Goal: Contribute content: Contribute content

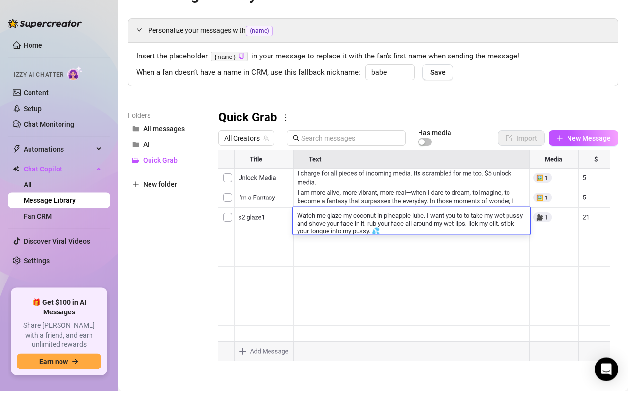
scroll to position [0, 0]
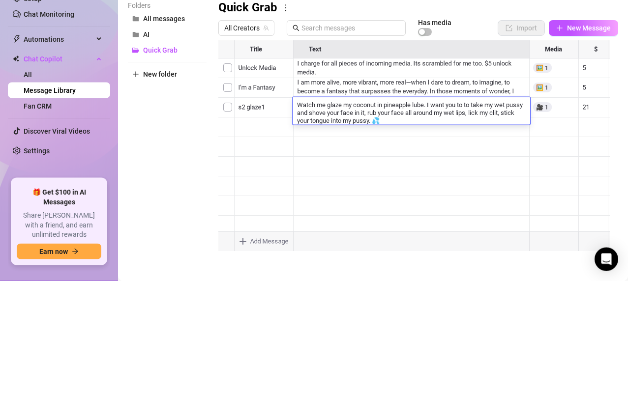
click at [368, 230] on textarea "Watch me glaze my coconut in pineapple lube. I want you to to take my wet pussy…" at bounding box center [411, 227] width 237 height 25
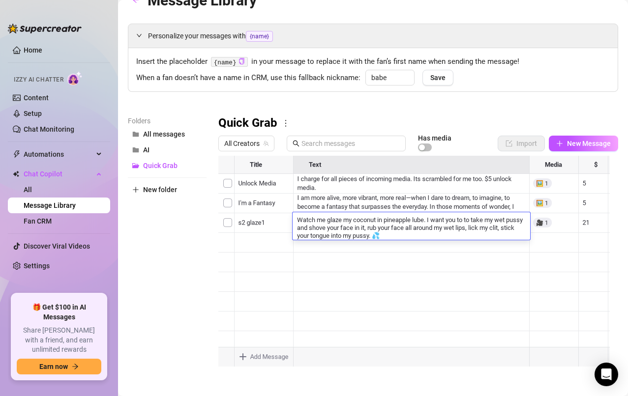
click at [412, 231] on textarea "Watch me glaze my coconut in pineapple lube. I want you to to take my wet pussy…" at bounding box center [411, 227] width 237 height 25
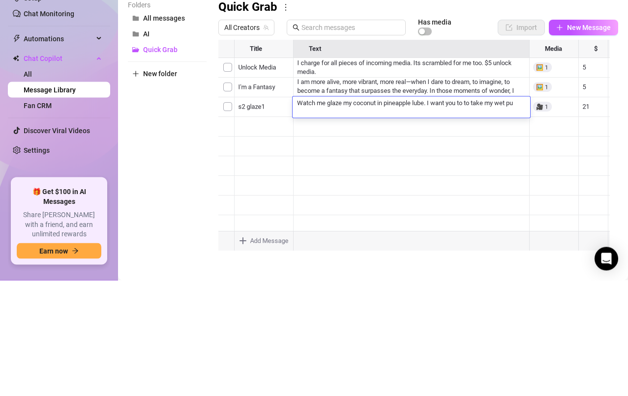
scroll to position [1, 0]
type textarea "W"
click at [310, 217] on textarea at bounding box center [411, 219] width 237 height 9
paste textarea "Watch me glaze my coconut in sticky pineapple lube, dripping and sweet. I want …"
type textarea "Watch me glaze my coconut in sticky pineapple lube, dripping and sweet. I want …"
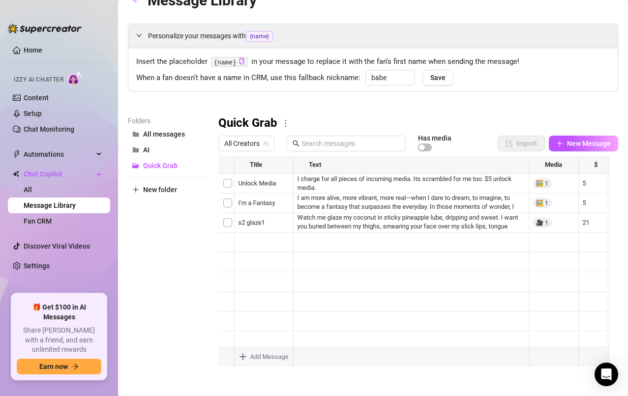
click at [504, 13] on div "Message Library Personalize your messages with {name} Insert the placeholder {n…" at bounding box center [373, 182] width 490 height 386
click at [572, 142] on span "New Message" at bounding box center [589, 144] width 44 height 8
type textarea "Type your message here..."
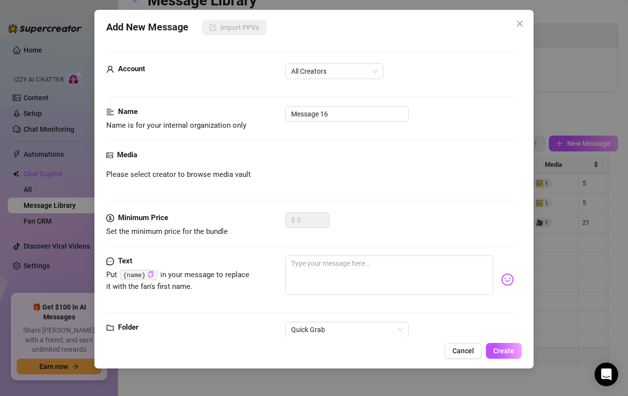
click at [353, 74] on span "All Creators" at bounding box center [334, 71] width 87 height 15
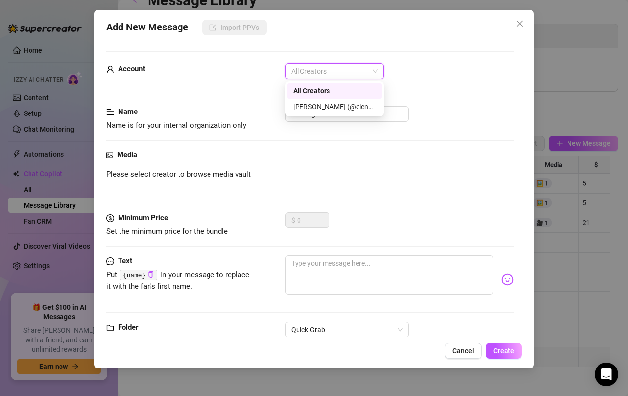
click at [353, 109] on div "[PERSON_NAME] (@elenaxfox)" at bounding box center [334, 106] width 83 height 11
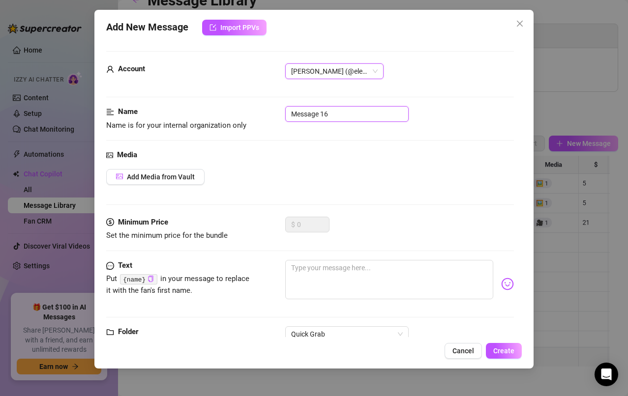
click at [362, 119] on input "Message 16" at bounding box center [346, 114] width 123 height 16
type input "M"
type input "S2 glaze3"
click at [171, 181] on button "Add Media from Vault" at bounding box center [155, 177] width 98 height 16
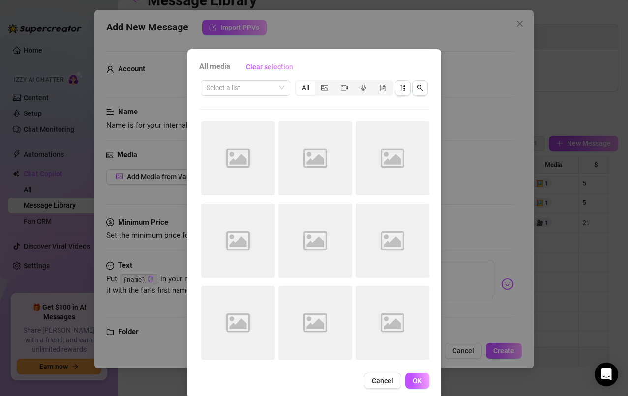
click at [257, 87] on input "search" at bounding box center [241, 88] width 69 height 15
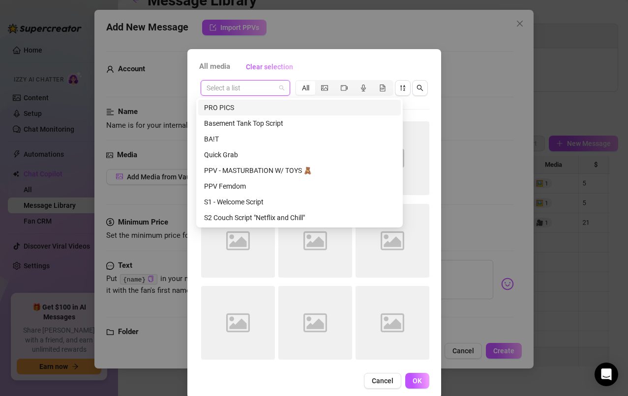
click at [257, 216] on div "S2 Couch Script "Netflix and Chill"" at bounding box center [299, 217] width 191 height 11
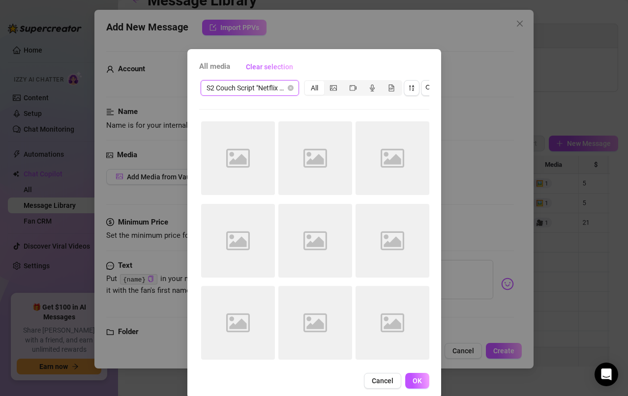
click at [274, 88] on span "S2 Couch Script "Netflix and Chill"" at bounding box center [250, 88] width 87 height 15
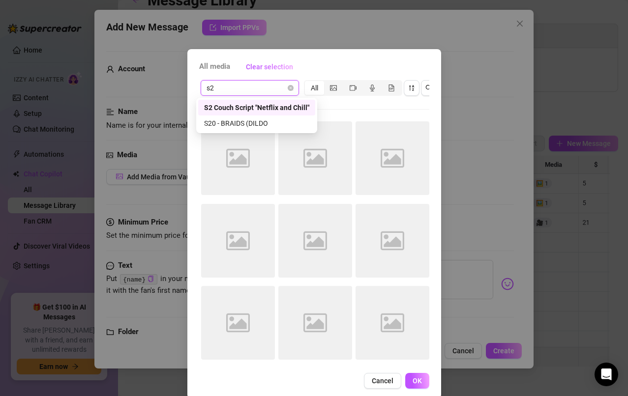
type input "s20"
click at [252, 103] on div "S20 - BRAIDS (DILDO" at bounding box center [245, 107] width 83 height 11
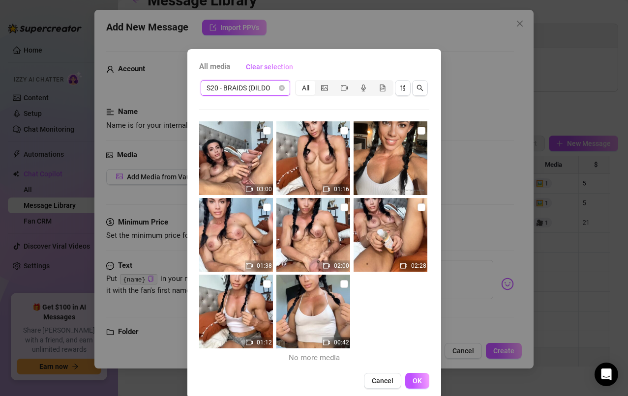
click at [263, 211] on input "checkbox" at bounding box center [267, 208] width 8 height 8
checkbox input "true"
click at [413, 384] on span "OK" at bounding box center [417, 381] width 9 height 8
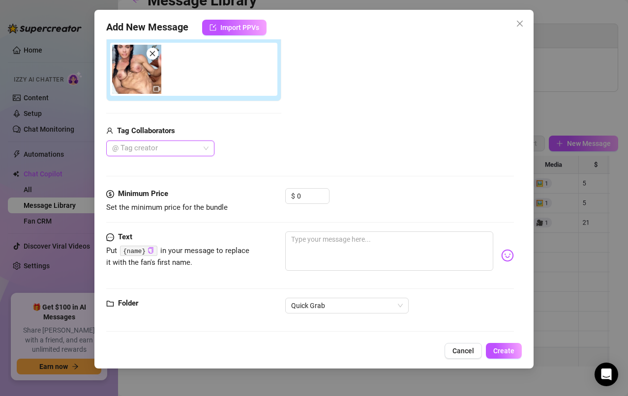
scroll to position [167, 0]
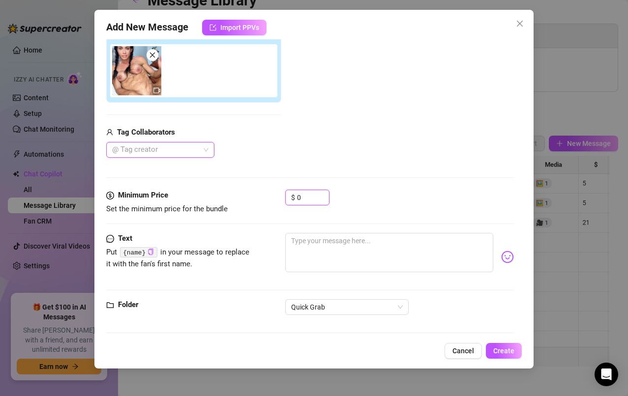
click at [318, 197] on input "0" at bounding box center [313, 197] width 32 height 15
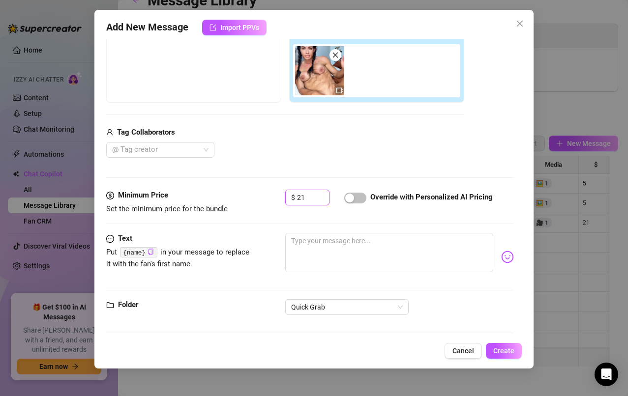
type input "21"
click at [393, 244] on textarea at bounding box center [389, 252] width 208 height 39
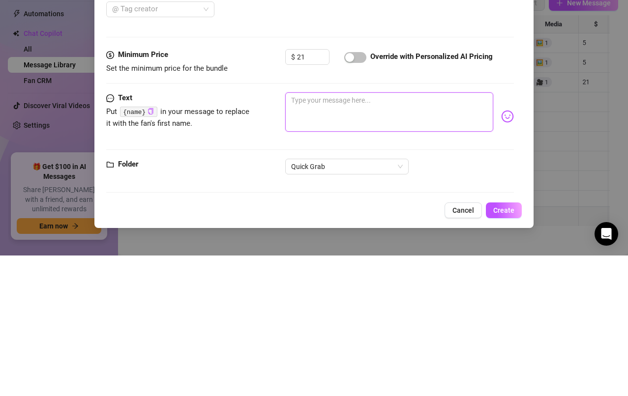
paste textarea "I want you to shove your face into my soaked pussy, bury yourself in me. Smear …"
type textarea "I want you to shove your face into my soaked pussy, bury yourself in me. Smear …"
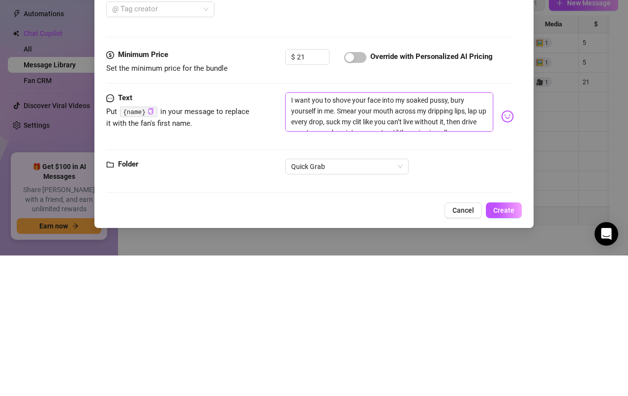
type textarea "I want you to shove your face into my soaked pussy, bury yourself in me. Smear …"
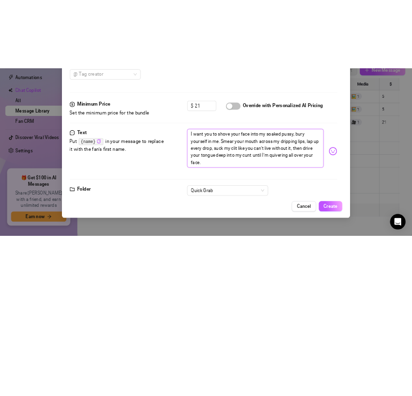
scroll to position [0, 0]
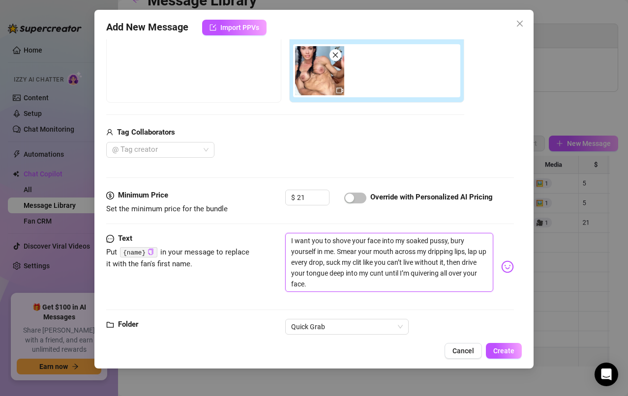
click at [372, 286] on textarea "I want you to shove your face into my soaked pussy, bury yourself in me. Smear …" at bounding box center [389, 262] width 208 height 59
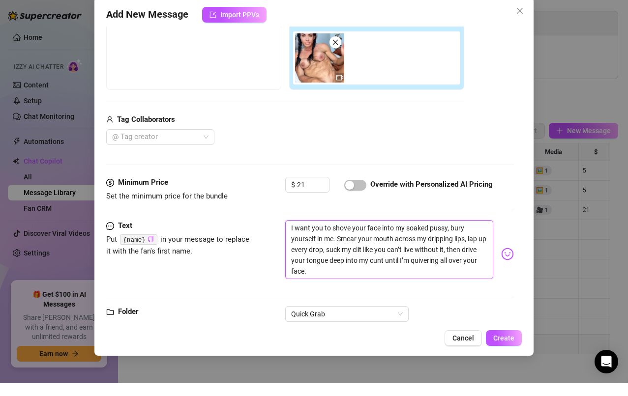
type textarea "I want you to shove your face into my soaked pussy, bury yourself in me. Smear …"
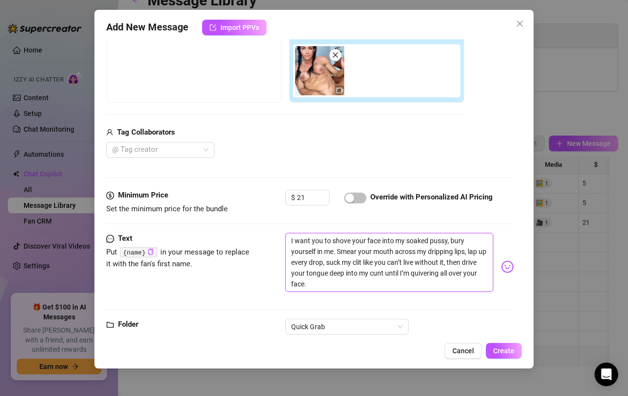
type textarea "I want you to shove your face into my soaked pussy, bury yourself in me. Smear …"
click at [504, 352] on span "Create" at bounding box center [503, 351] width 21 height 8
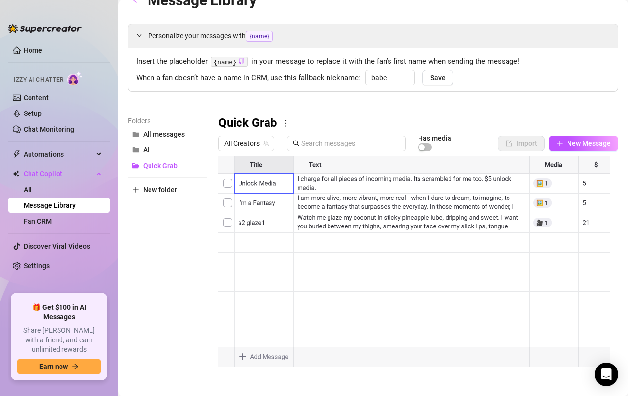
click at [571, 145] on span "New Message" at bounding box center [589, 144] width 44 height 8
type textarea "Type your message here..."
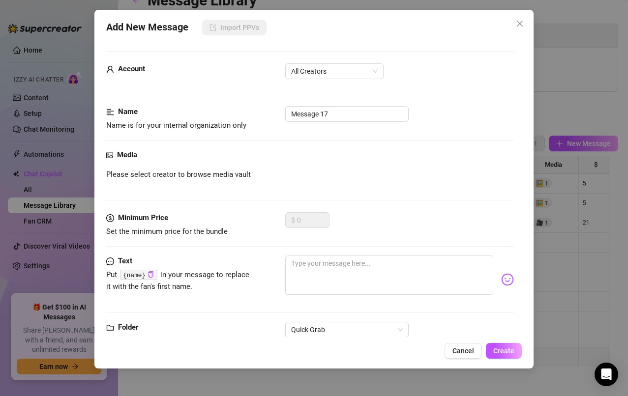
click at [337, 75] on span "All Creators" at bounding box center [334, 71] width 87 height 15
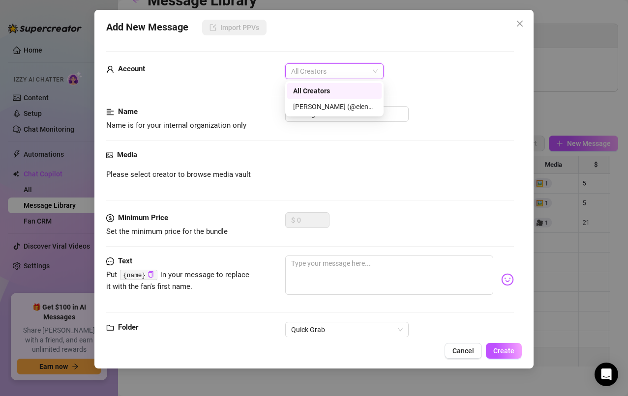
click at [358, 108] on div "[PERSON_NAME] (@elenaxfox)" at bounding box center [334, 106] width 83 height 11
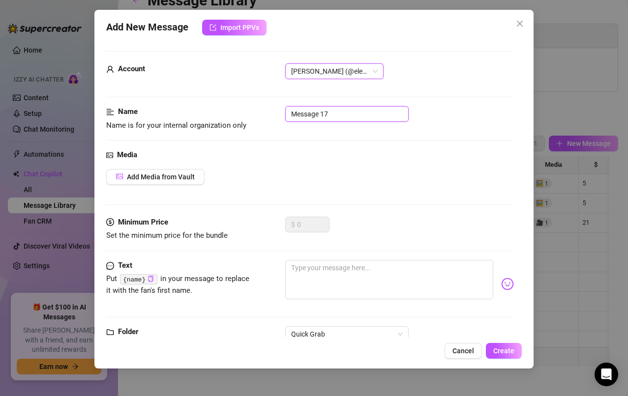
click at [355, 117] on input "Message 17" at bounding box center [346, 114] width 123 height 16
type input "M"
type input "S2 glaze3"
click at [182, 181] on span "Add Media from Vault" at bounding box center [161, 177] width 68 height 8
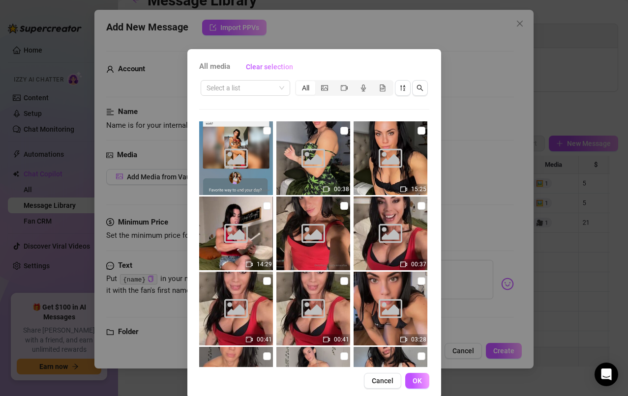
click at [269, 88] on input "search" at bounding box center [241, 88] width 69 height 15
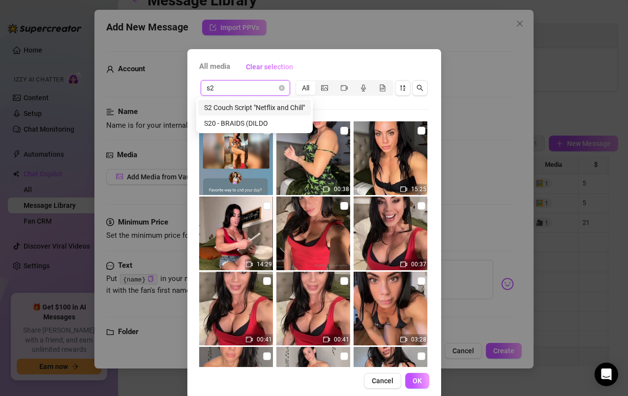
type input "s20"
click at [249, 109] on div "S20 - BRAIDS (DILDO" at bounding box center [241, 107] width 74 height 11
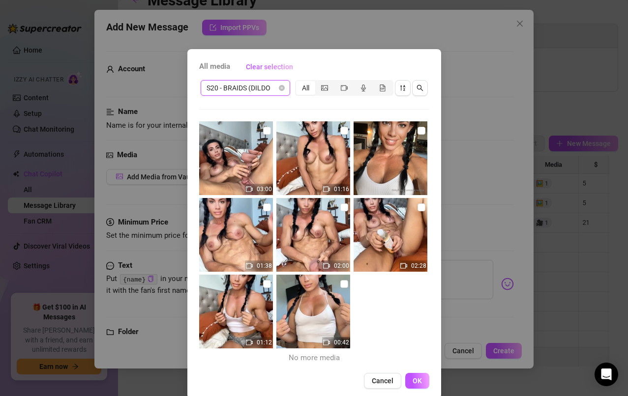
click at [263, 131] on input "checkbox" at bounding box center [267, 131] width 8 height 8
checkbox input "true"
click at [413, 380] on span "OK" at bounding box center [417, 381] width 9 height 8
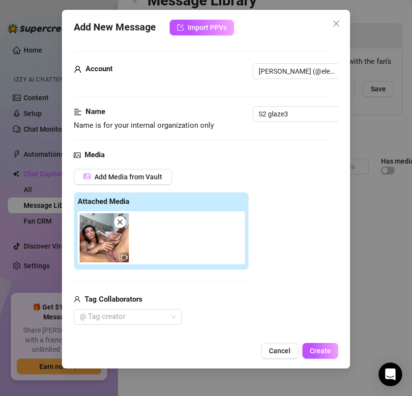
click at [119, 222] on icon "close" at bounding box center [119, 222] width 5 height 5
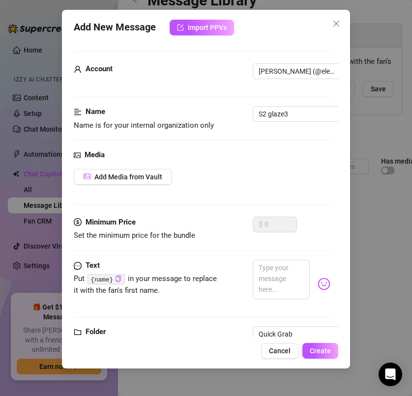
click at [146, 182] on button "Add Media from Vault" at bounding box center [123, 177] width 98 height 16
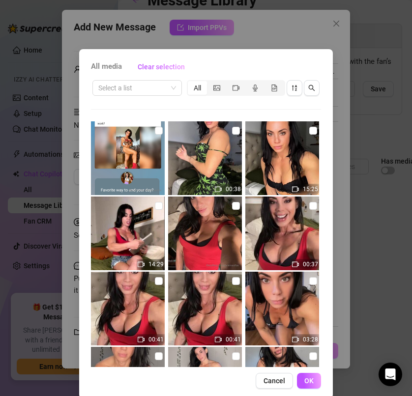
click at [161, 88] on input "search" at bounding box center [132, 88] width 69 height 15
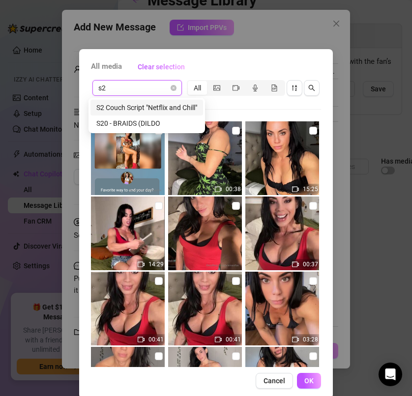
type input "s20"
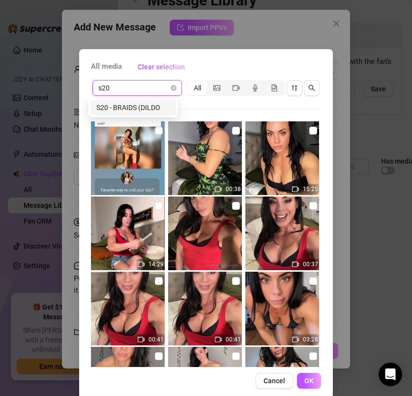
click at [138, 106] on div "S20 - BRAIDS (DILDO" at bounding box center [133, 107] width 74 height 11
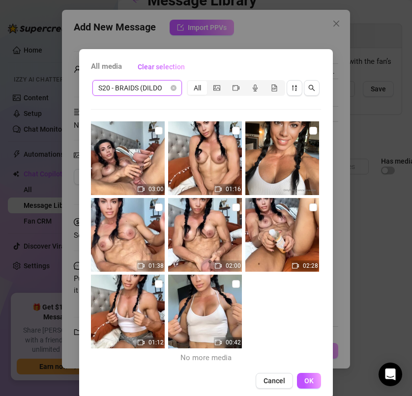
click at [232, 129] on input "checkbox" at bounding box center [236, 131] width 8 height 8
checkbox input "true"
click at [307, 382] on span "OK" at bounding box center [308, 381] width 9 height 8
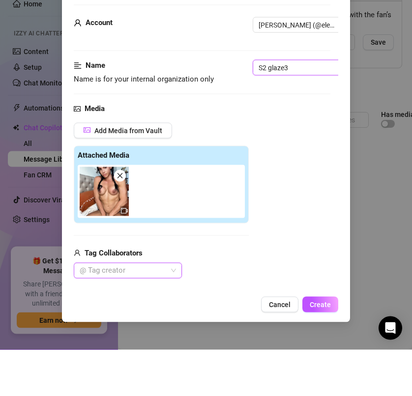
click at [308, 117] on input "S2 glaze3" at bounding box center [314, 114] width 123 height 16
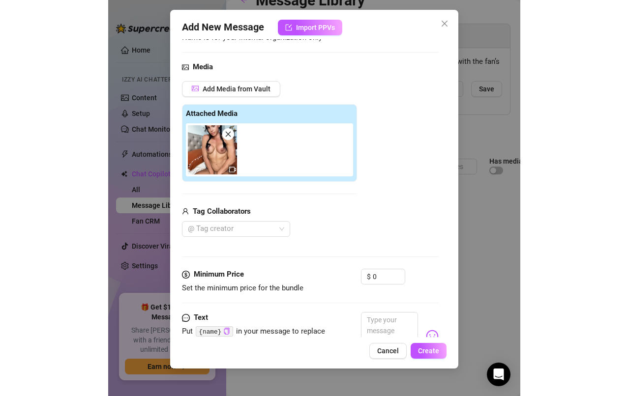
scroll to position [180, 0]
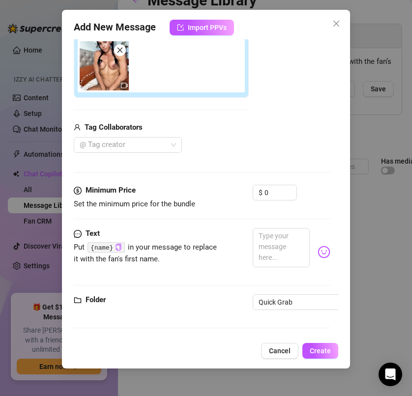
type input "S2 glaze1.5"
click at [284, 188] on input "0" at bounding box center [281, 192] width 32 height 15
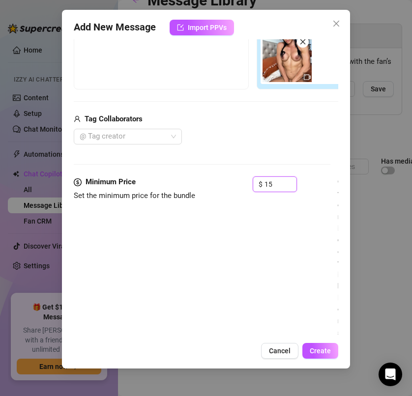
type input "15"
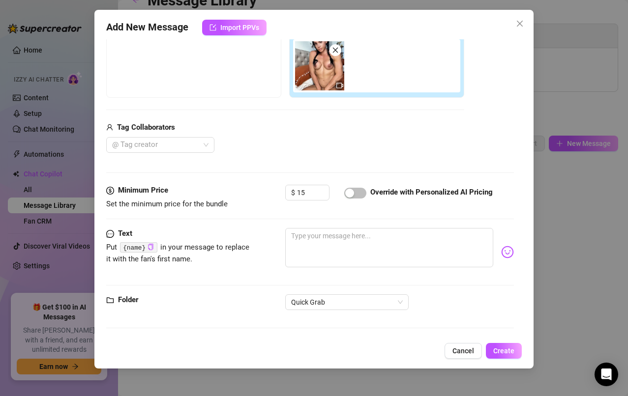
scroll to position [172, 0]
click at [354, 237] on textarea at bounding box center [389, 247] width 208 height 39
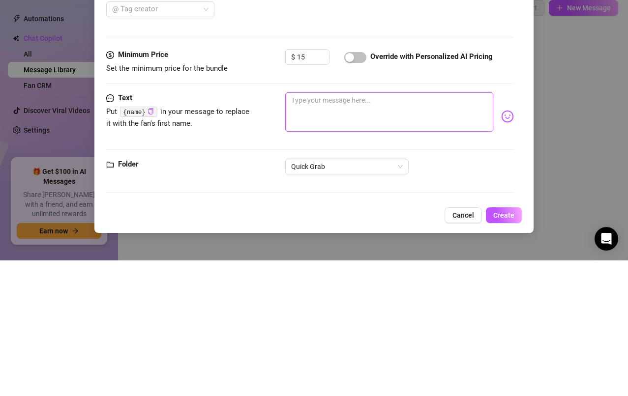
click at [312, 239] on textarea at bounding box center [389, 247] width 208 height 39
paste textarea "Let me crush my damp, needy lips against yours and flood your senses with my de…"
type textarea "Let me crush my damp, needy lips against yours and flood your senses with my de…"
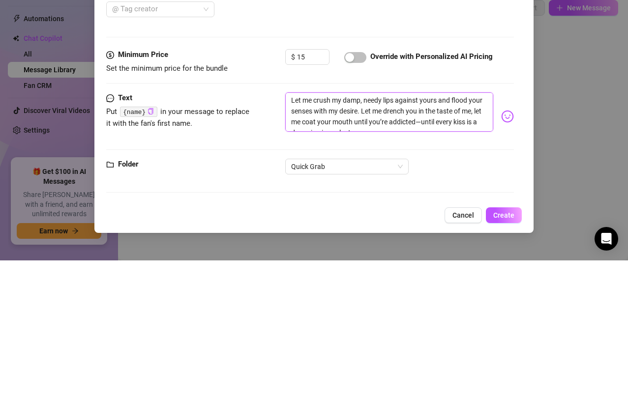
type textarea "Let me crush my damp, needy lips against yours and flood your senses with my de…"
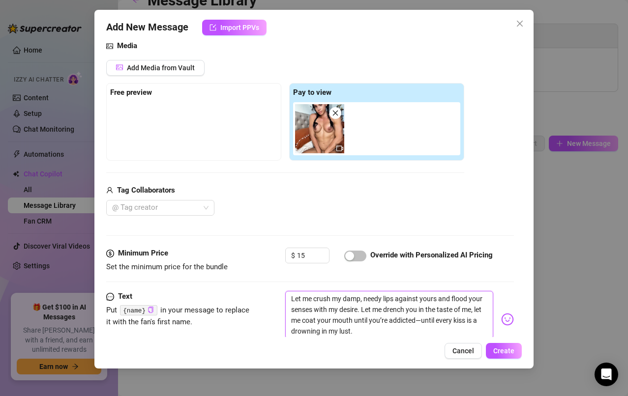
scroll to position [181, 0]
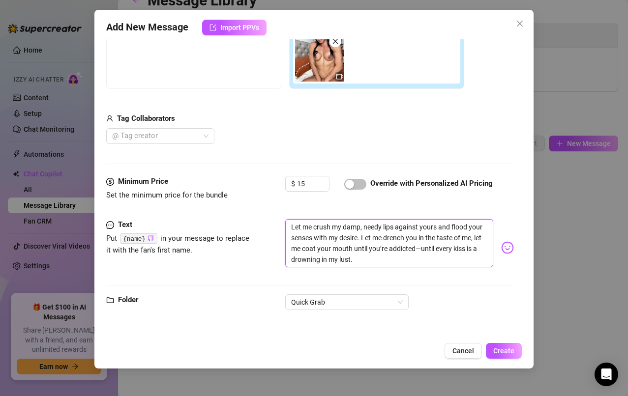
type textarea "Let me crush my damp, needy lips against yours and flood your senses with my de…"
click at [503, 353] on span "Create" at bounding box center [503, 351] width 21 height 8
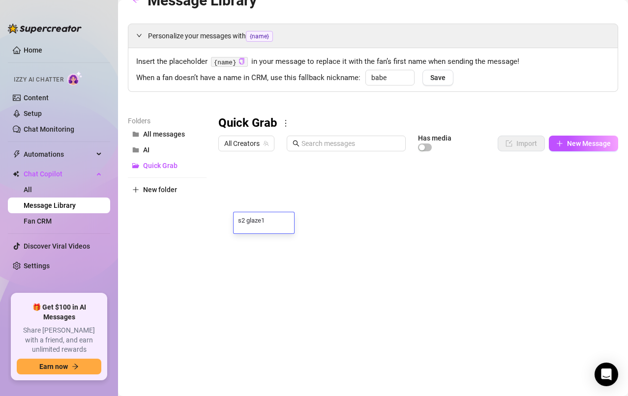
scroll to position [0, 0]
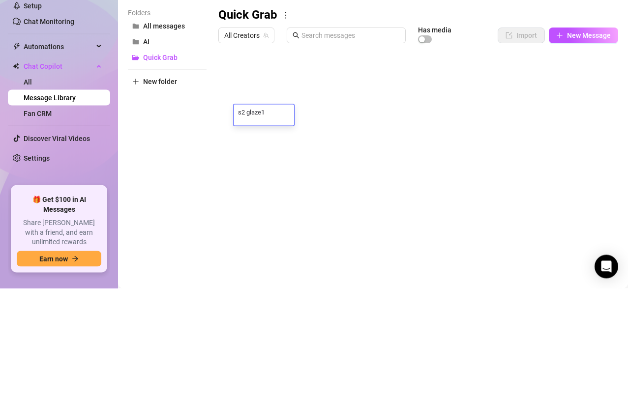
click at [279, 224] on textarea "s2 glaze1" at bounding box center [264, 219] width 60 height 9
type textarea "s2 glaze2"
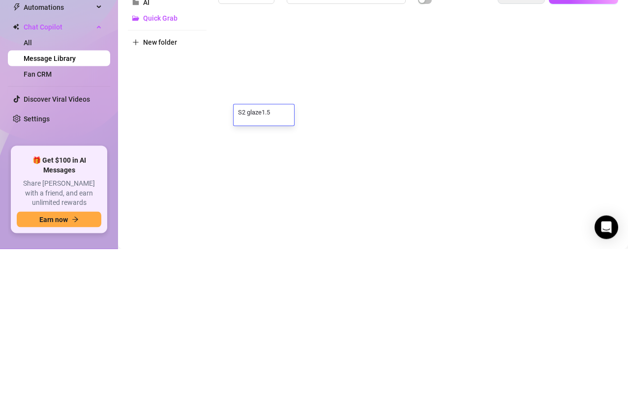
click at [282, 257] on textarea "S2 glaze1.5" at bounding box center [264, 259] width 60 height 9
type textarea "S2 glaze1"
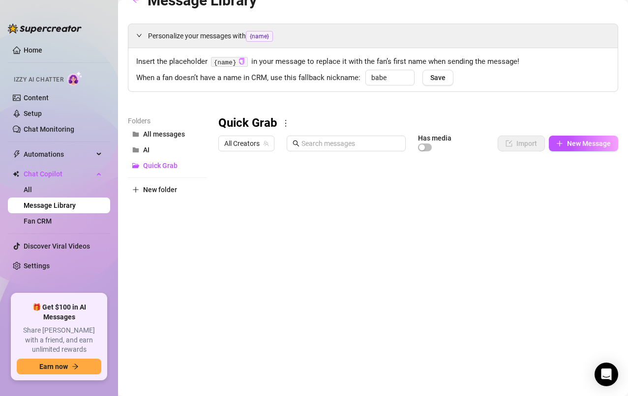
click at [575, 141] on span "New Message" at bounding box center [589, 144] width 44 height 8
type textarea "Type your message here..."
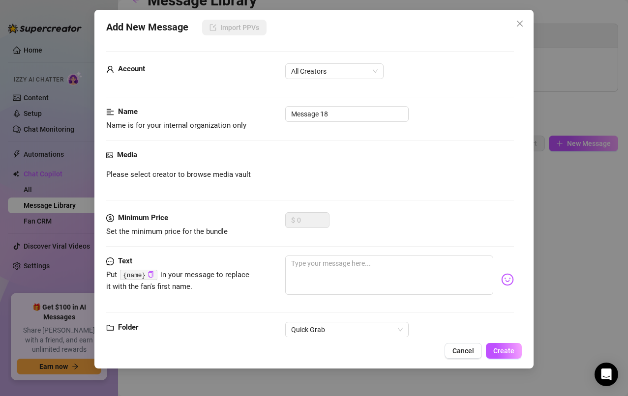
click at [368, 71] on span "All Creators" at bounding box center [334, 71] width 87 height 15
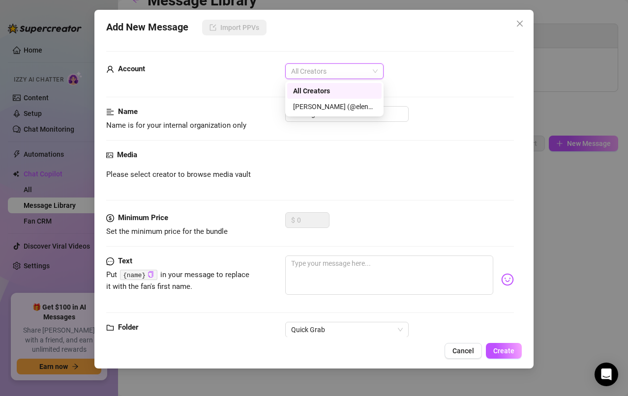
click at [355, 109] on div "[PERSON_NAME] (@elenaxfox)" at bounding box center [334, 106] width 83 height 11
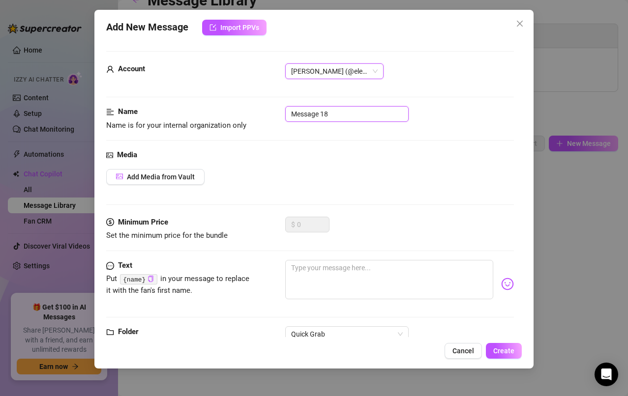
click at [385, 114] on input "Message 18" at bounding box center [346, 114] width 123 height 16
type input "M"
type input "S2 glaze4"
click at [182, 178] on span "Add Media from Vault" at bounding box center [161, 177] width 68 height 8
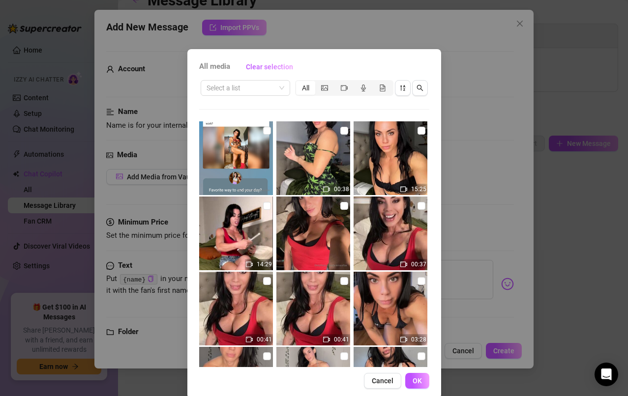
click at [268, 88] on input "search" at bounding box center [241, 88] width 69 height 15
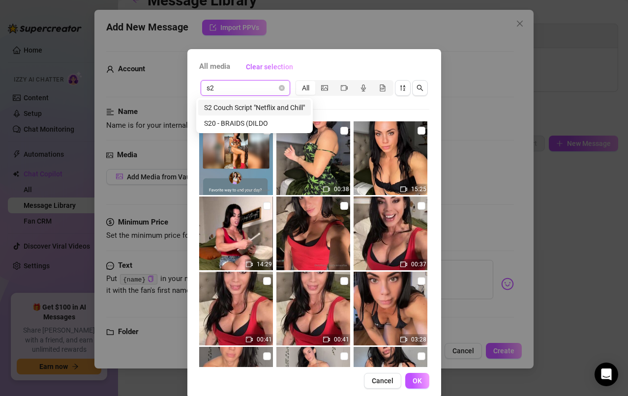
type input "s20"
click at [255, 109] on div "S20 - BRAIDS (DILDO" at bounding box center [241, 107] width 74 height 11
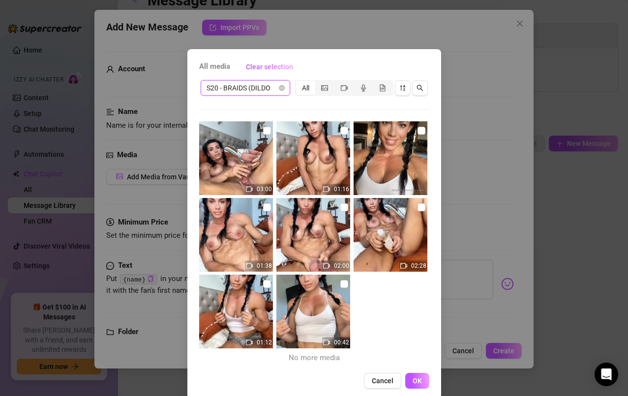
click at [263, 208] on input "checkbox" at bounding box center [267, 208] width 8 height 8
click at [263, 209] on input "checkbox" at bounding box center [267, 208] width 8 height 8
checkbox input "false"
click at [263, 132] on input "checkbox" at bounding box center [267, 131] width 8 height 8
checkbox input "true"
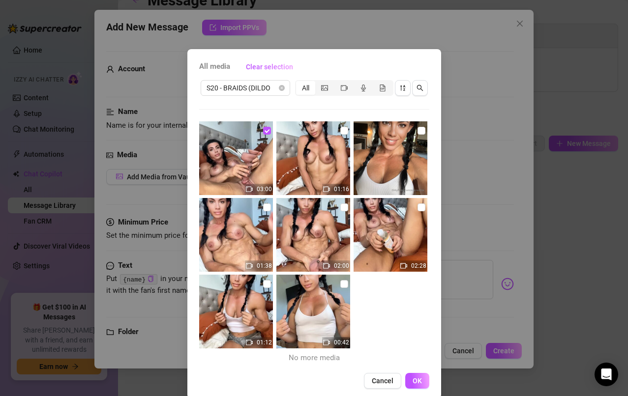
click at [413, 382] on span "OK" at bounding box center [417, 381] width 9 height 8
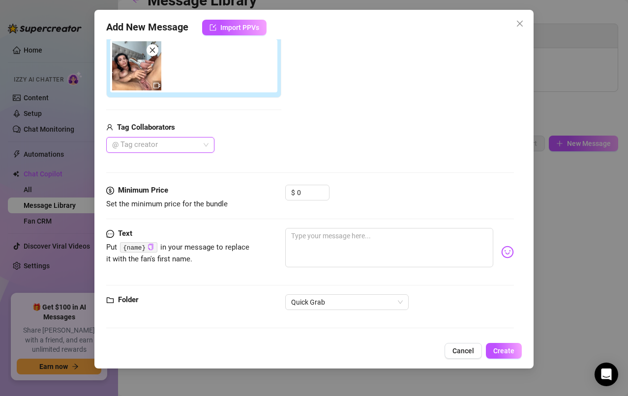
scroll to position [165, 0]
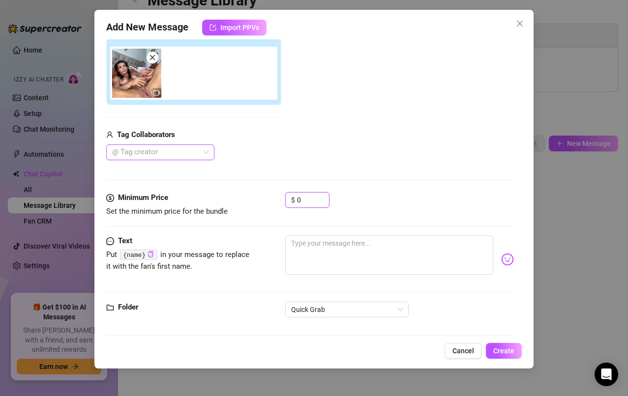
click at [308, 201] on input "0" at bounding box center [313, 200] width 32 height 15
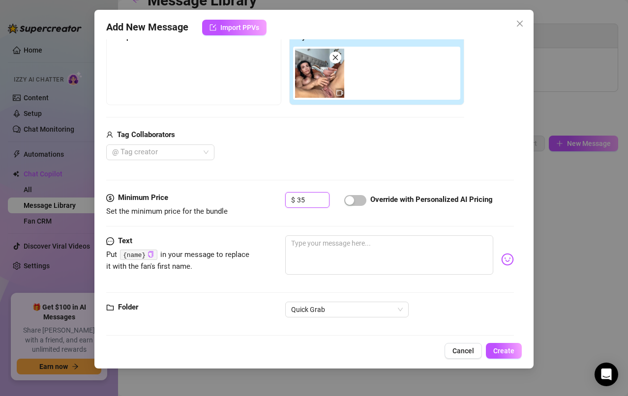
type input "35"
click at [380, 245] on textarea at bounding box center [389, 255] width 208 height 39
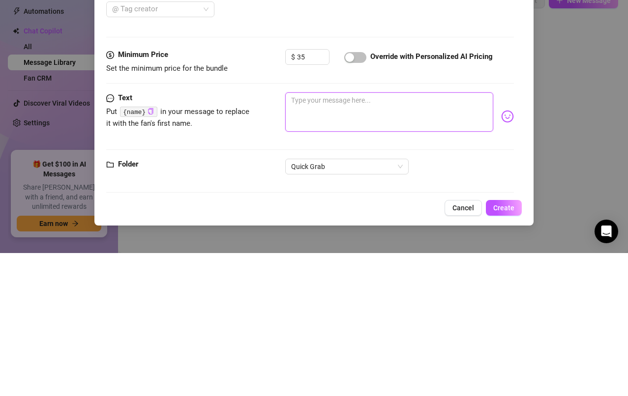
click at [305, 246] on textarea at bounding box center [389, 255] width 208 height 39
click at [301, 245] on textarea at bounding box center [389, 255] width 208 height 39
paste textarea "I ache for you to empty every ounce of heavy, swollen need into me. Make my pus…"
type textarea "I ache for you to empty every ounce of heavy, swollen need into me. Make my pus…"
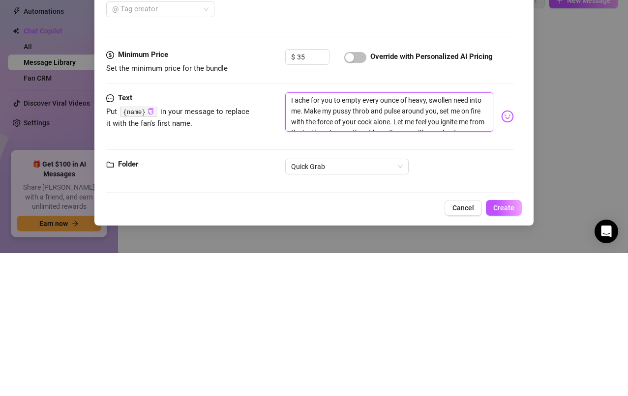
type textarea "I ache for you to empty every ounce of heavy, swollen need into me. Make my pus…"
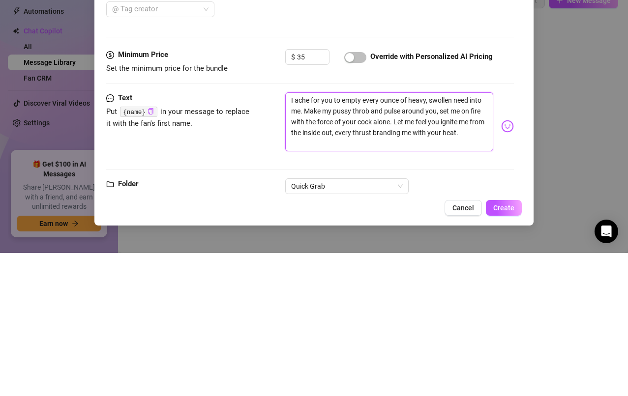
scroll to position [0, 0]
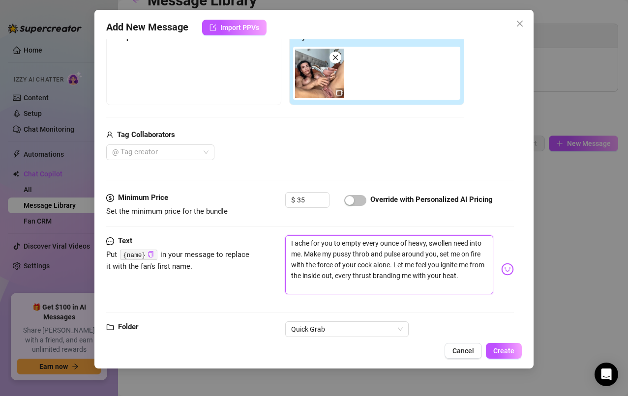
type textarea "I ache for you to empty every ounce of heavy, swollen need into me. Make my pus…"
click at [309, 203] on input "35" at bounding box center [313, 200] width 32 height 15
type input "3"
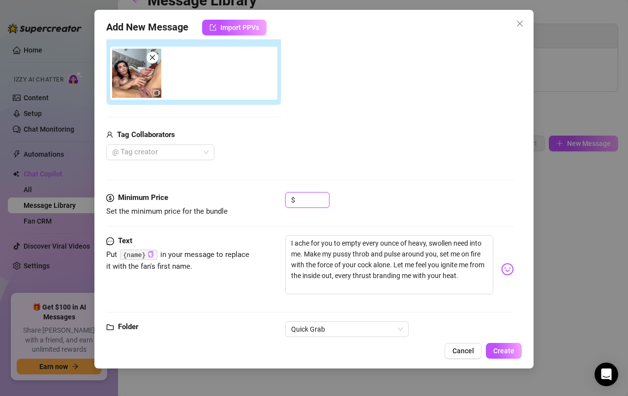
type input "3"
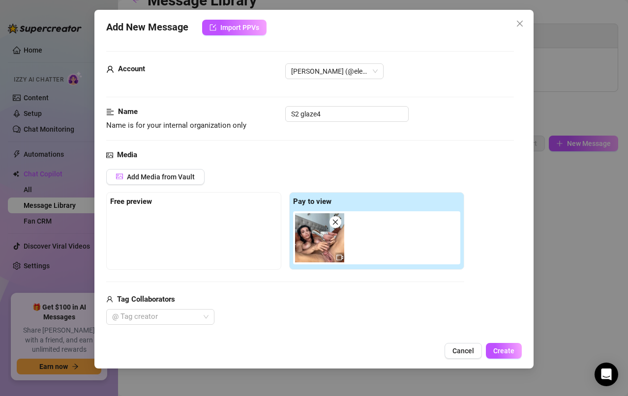
type input "29"
click at [501, 350] on span "Create" at bounding box center [503, 351] width 21 height 8
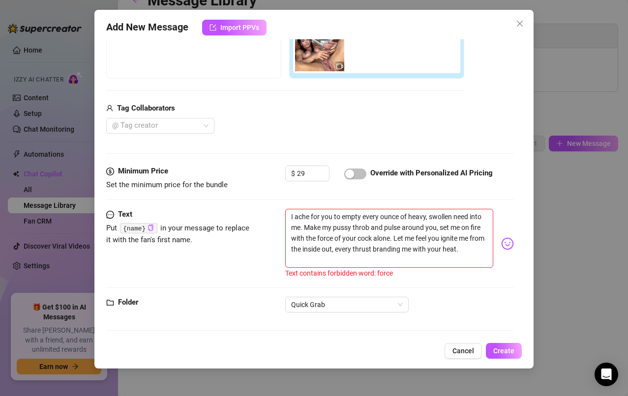
scroll to position [192, 0]
click at [352, 239] on textarea "I ache for you to empty every ounce of heavy, swollen need into me. Make my pus…" at bounding box center [389, 237] width 208 height 59
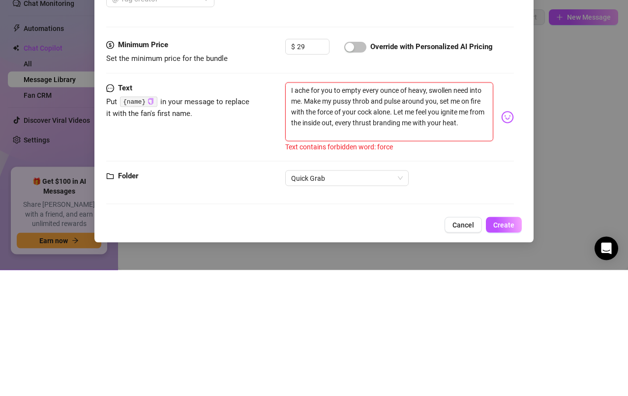
type textarea "I ache for you to empty every ounce of heavy, swollen need into me. Make my pus…"
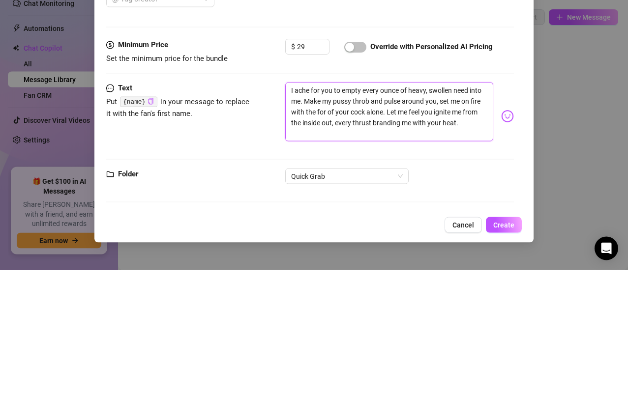
type textarea "I ache for you to empty every ounce of heavy, swollen need into me. Make my pus…"
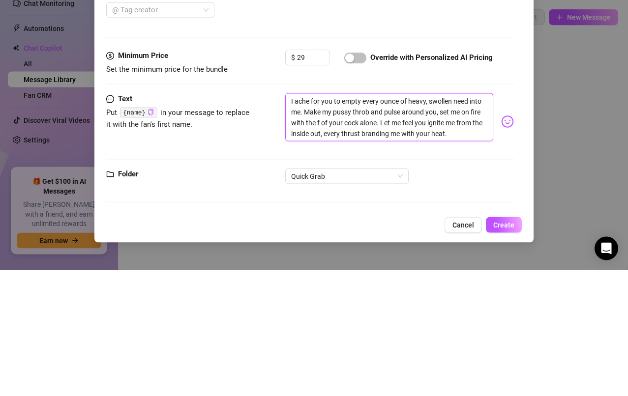
scroll to position [181, 0]
type textarea "I ache for you to empty every ounce of heavy, swollen need into me. Make my pus…"
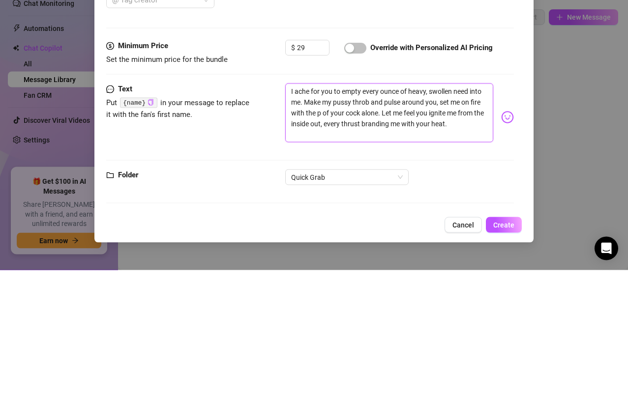
scroll to position [192, 0]
type textarea "I ache for you to empty every ounce of heavy, swollen need into me. Make my pus…"
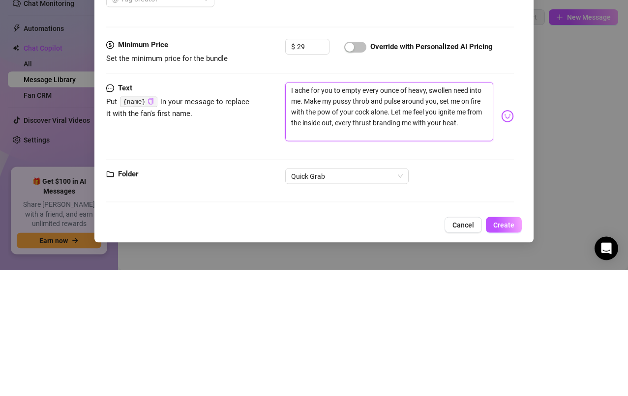
type textarea "I ache for you to empty every ounce of heavy, swollen need into me. Make my pus…"
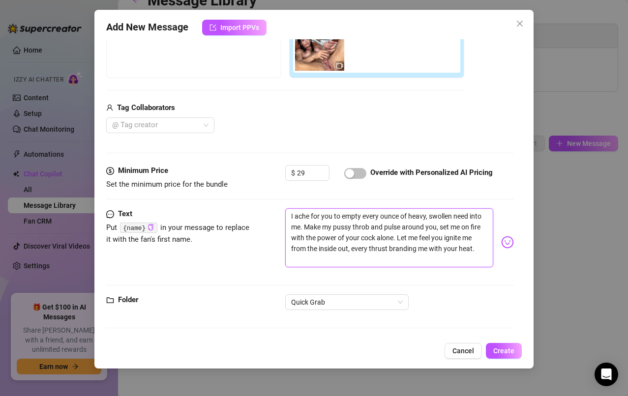
type textarea "I ache for you to empty every ounce of heavy, swollen need into me. Make my pus…"
click at [502, 351] on span "Create" at bounding box center [503, 351] width 21 height 8
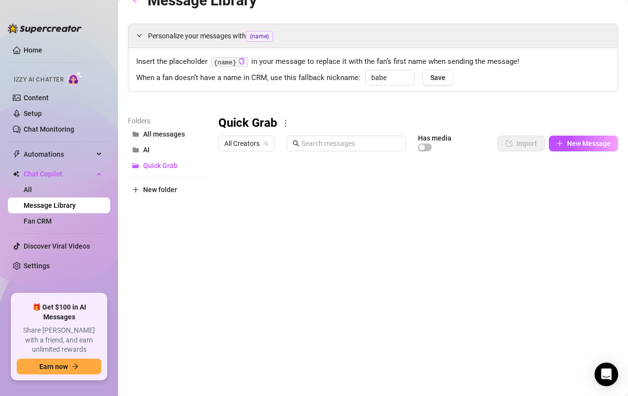
click at [578, 143] on span "New Message" at bounding box center [589, 144] width 44 height 8
type textarea "Type your message here..."
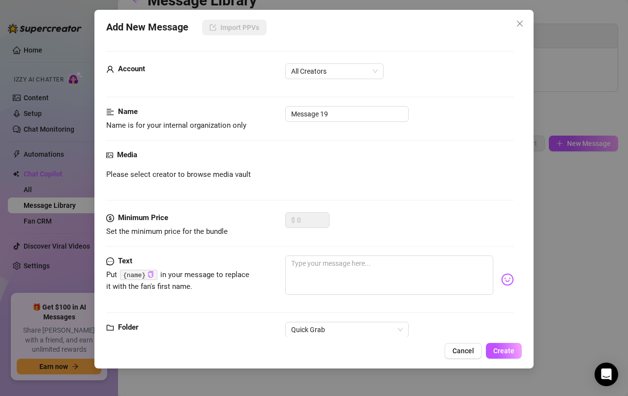
click at [353, 71] on span "All Creators" at bounding box center [334, 71] width 87 height 15
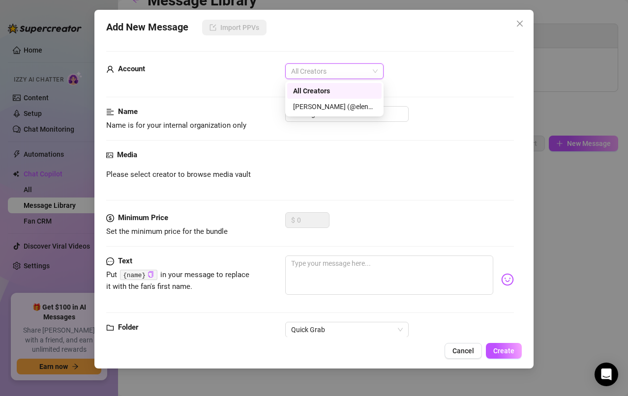
click at [355, 109] on div "[PERSON_NAME] (@elenaxfox)" at bounding box center [334, 106] width 83 height 11
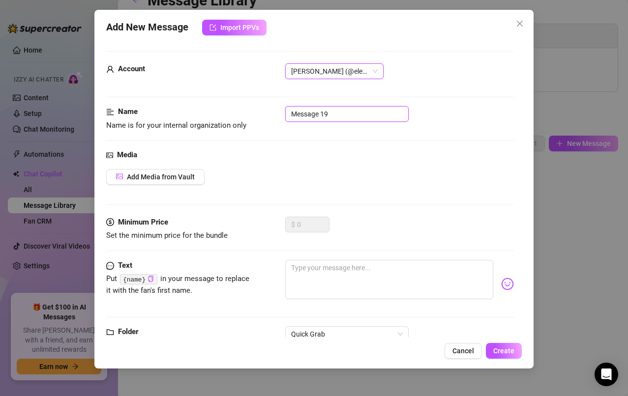
click at [385, 114] on input "Message 19" at bounding box center [346, 114] width 123 height 16
type input "M"
type input "S2 glaze5"
click at [173, 177] on span "Add Media from Vault" at bounding box center [161, 177] width 68 height 8
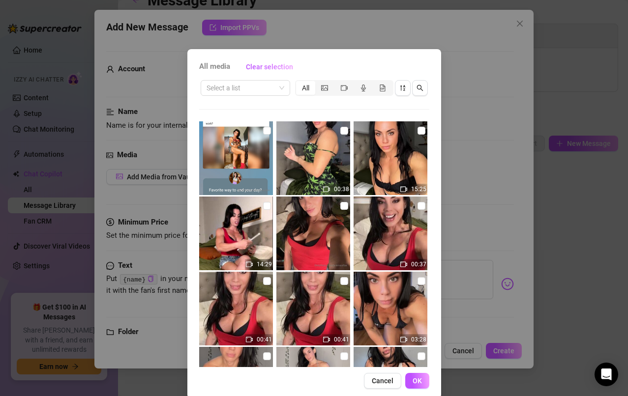
click at [266, 89] on input "search" at bounding box center [241, 88] width 69 height 15
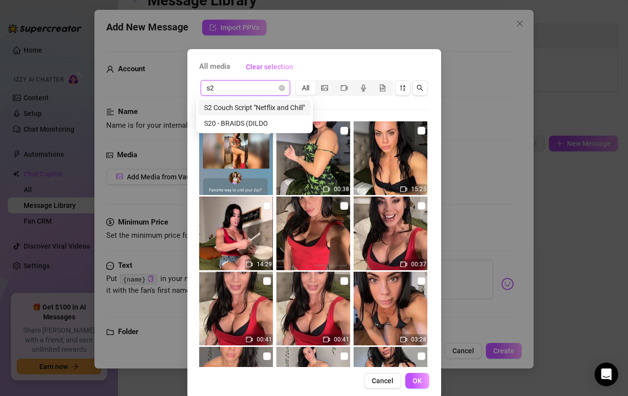
type input "s20"
click at [249, 106] on div "S20 - BRAIDS (DILDO" at bounding box center [241, 107] width 74 height 11
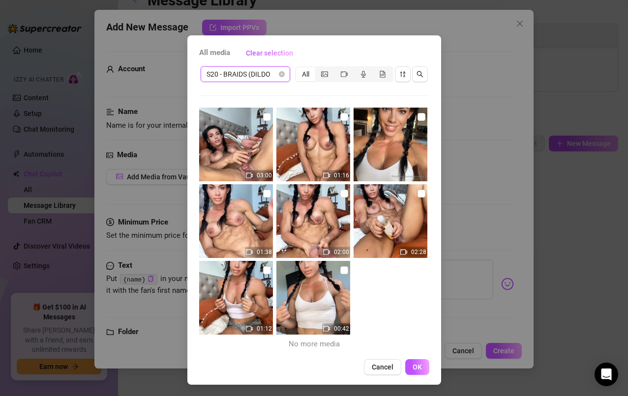
scroll to position [14, 0]
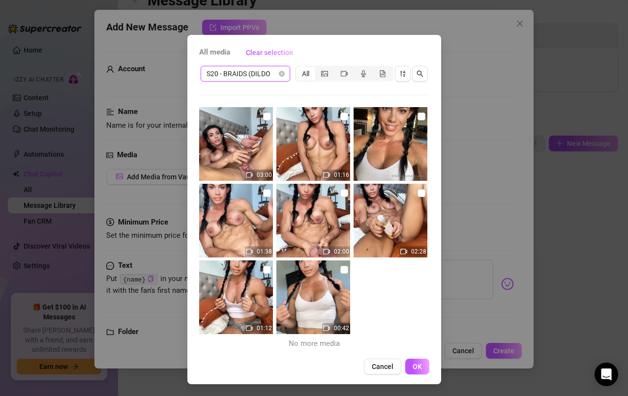
click at [340, 196] on input "checkbox" at bounding box center [344, 193] width 8 height 8
checkbox input "true"
click at [414, 372] on button "OK" at bounding box center [417, 367] width 24 height 16
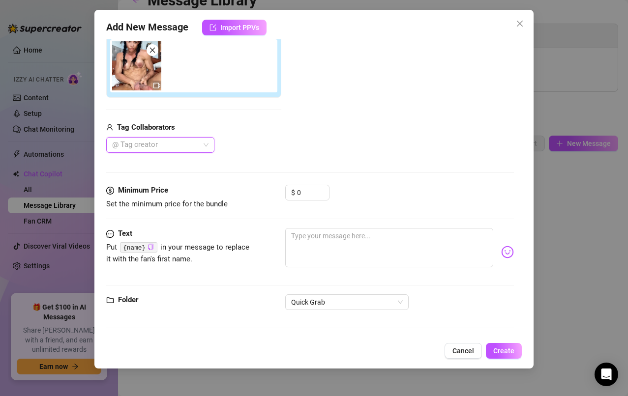
scroll to position [168, 0]
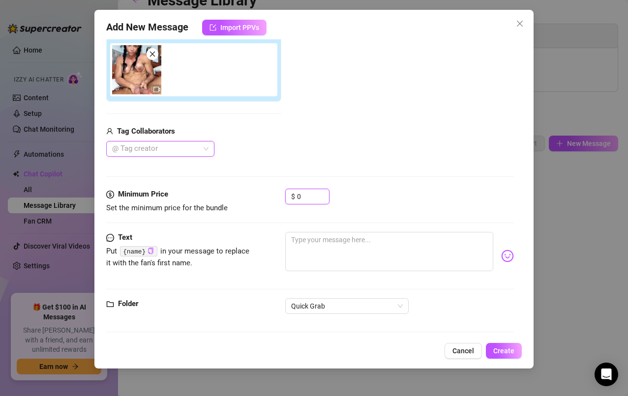
click at [317, 199] on input "0" at bounding box center [313, 196] width 32 height 15
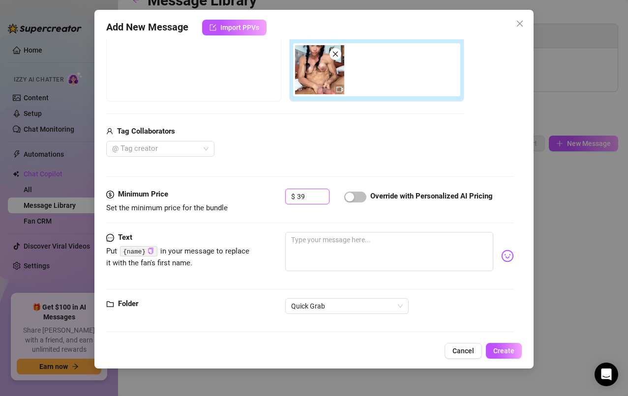
type input "39"
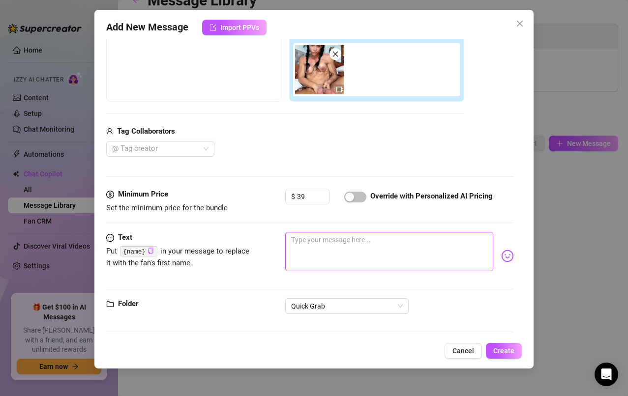
click at [394, 241] on textarea at bounding box center [389, 251] width 208 height 39
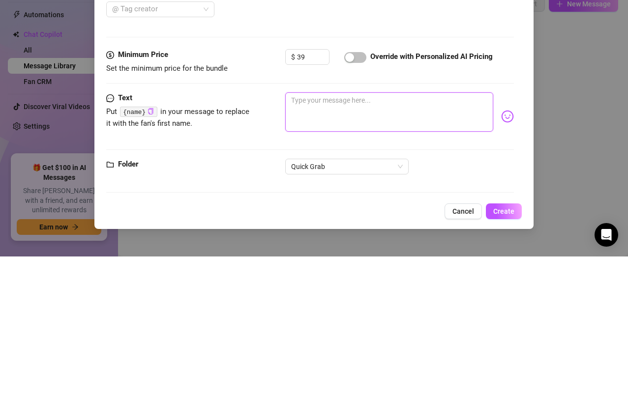
paste textarea "I’m desperate—starving—for you to flood my pussy until I’m overflowing, until e…"
type textarea "I’m desperate—starving—for you to flood my pussy until I’m overflowing, until e…"
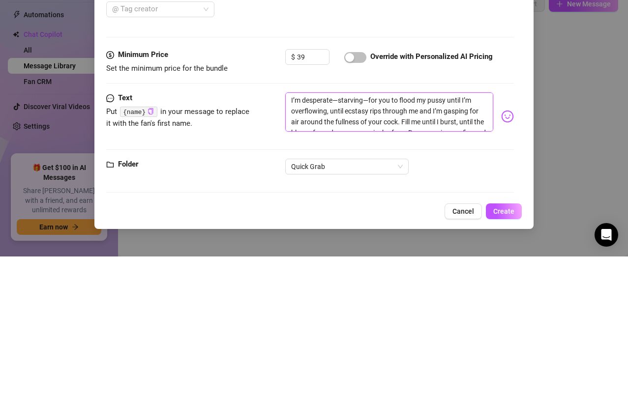
type textarea "I’m desperate—starving—for you to flood my pussy until I’m overflowing, until e…"
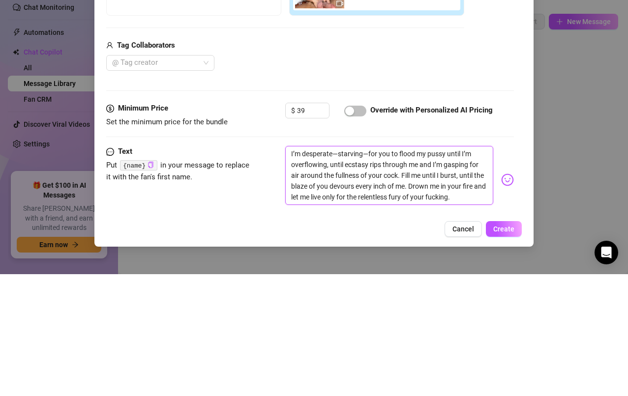
scroll to position [131, 0]
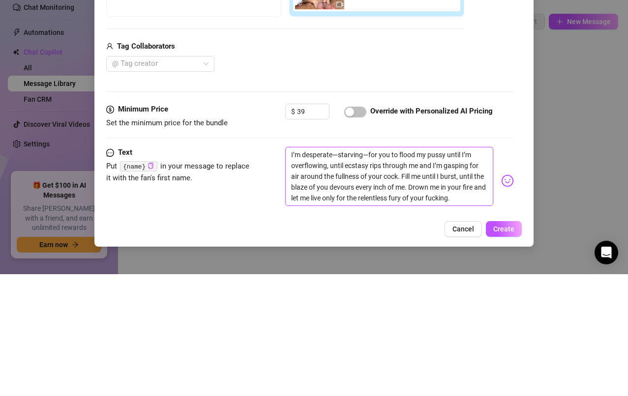
type textarea "I’m desperate—starving—for you to flood my pussy until I’m overflowing, until e…"
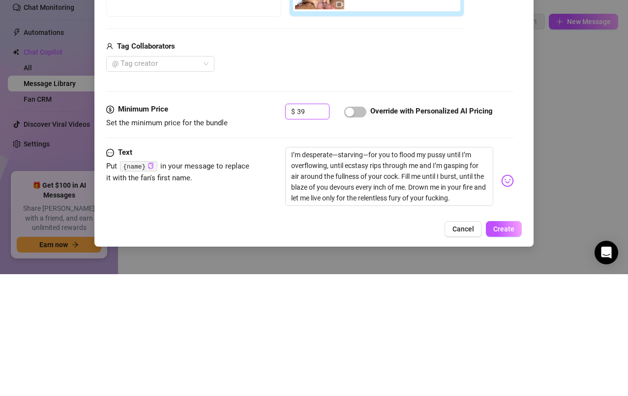
click at [311, 236] on input "39" at bounding box center [313, 233] width 32 height 15
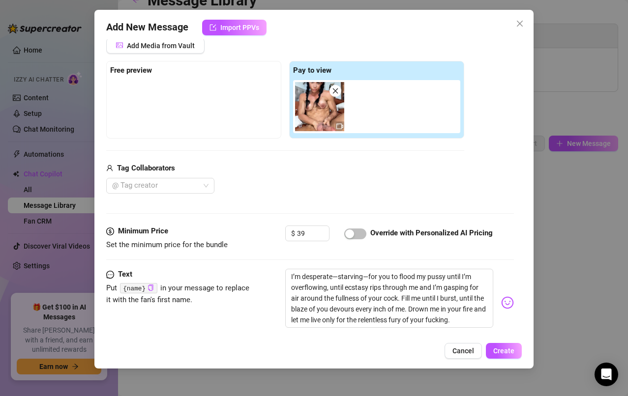
click at [505, 352] on span "Create" at bounding box center [503, 351] width 21 height 8
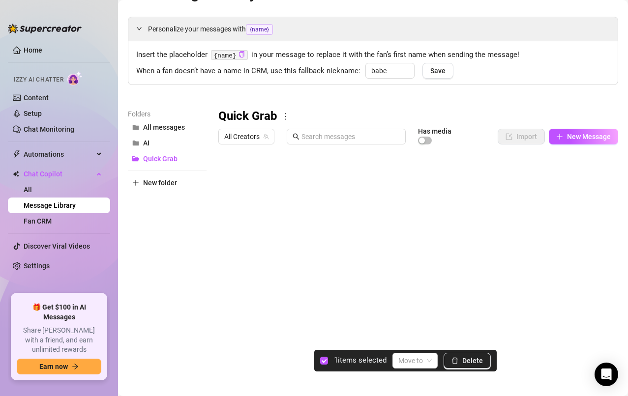
scroll to position [27, 0]
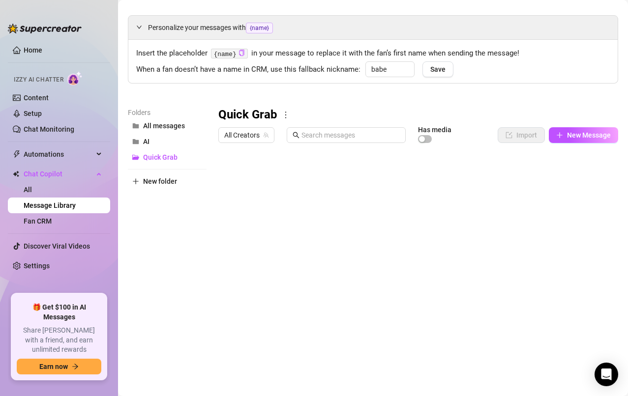
click at [578, 137] on span "New Message" at bounding box center [589, 135] width 44 height 8
type textarea "Type your message here..."
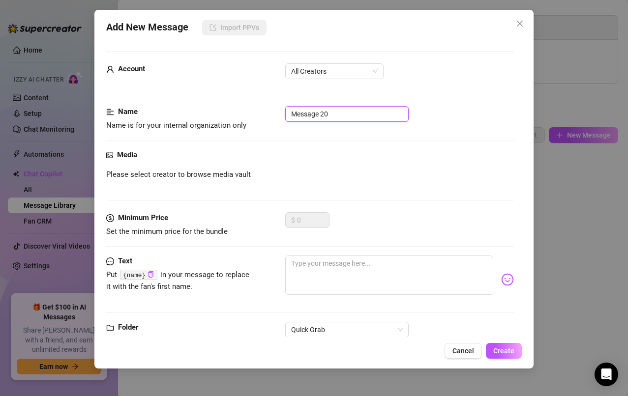
click at [358, 109] on input "Message 20" at bounding box center [346, 114] width 123 height 16
type input "M"
type input "D"
type input "Fd black1"
click at [355, 174] on div "Please select creator to browse media vault" at bounding box center [310, 175] width 408 height 12
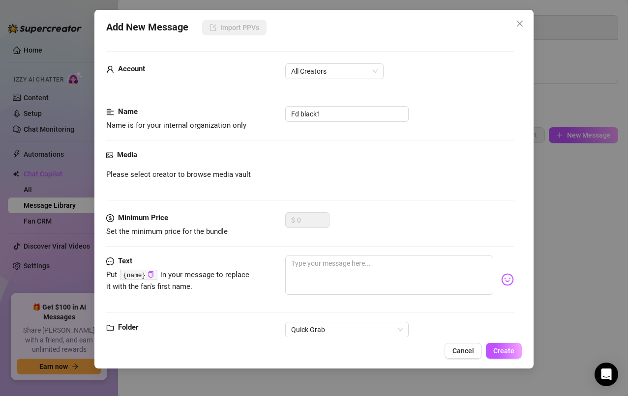
click at [367, 68] on span "All Creators" at bounding box center [334, 71] width 87 height 15
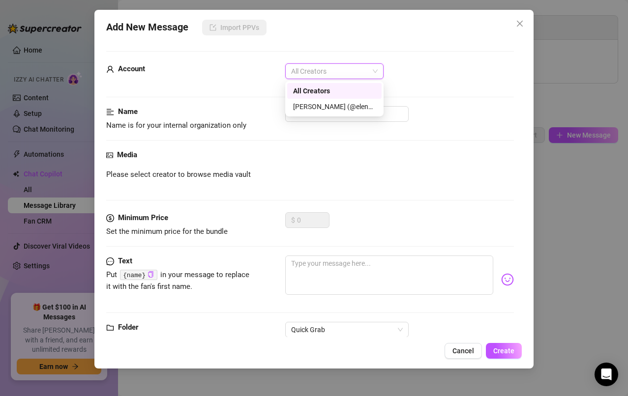
click at [350, 110] on div "[PERSON_NAME] (@elenaxfox)" at bounding box center [334, 106] width 83 height 11
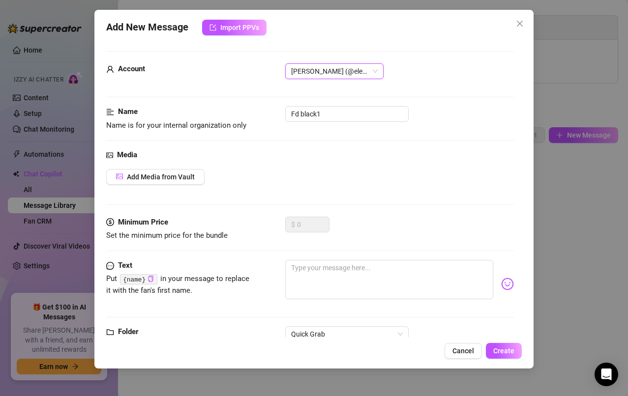
click at [183, 177] on span "Add Media from Vault" at bounding box center [161, 177] width 68 height 8
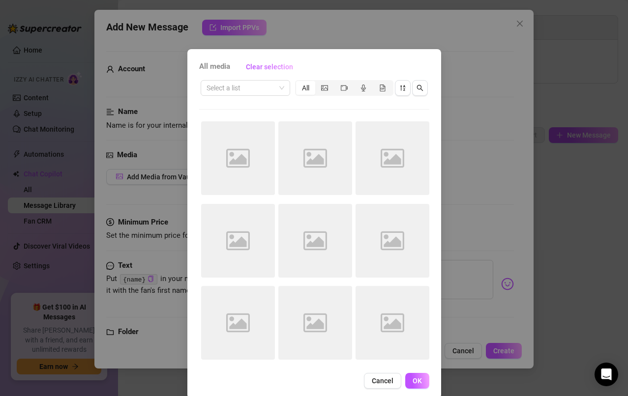
click at [270, 89] on input "search" at bounding box center [241, 88] width 69 height 15
type input "match"
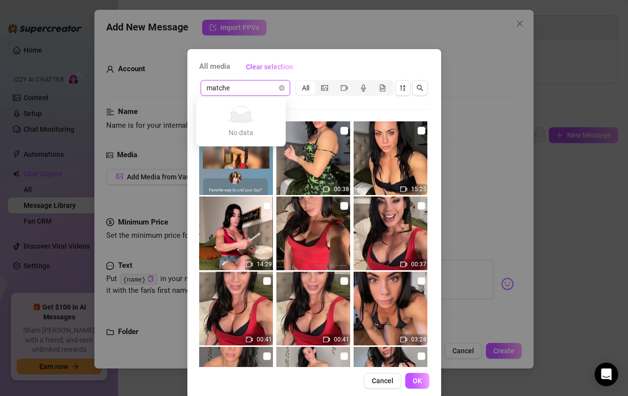
type input "matched"
click at [248, 90] on input "search" at bounding box center [241, 88] width 69 height 15
type input "matched"
click at [235, 89] on input "search" at bounding box center [241, 88] width 69 height 15
type input "matching"
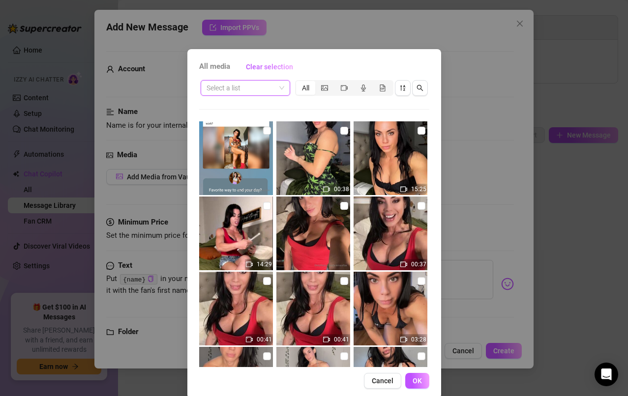
click at [270, 88] on input "search" at bounding box center [241, 88] width 69 height 15
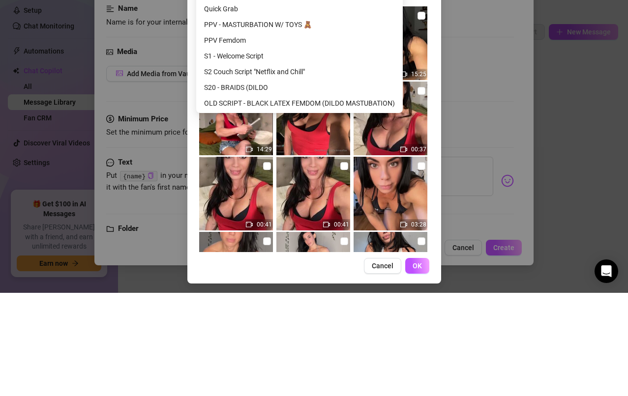
scroll to position [10, 0]
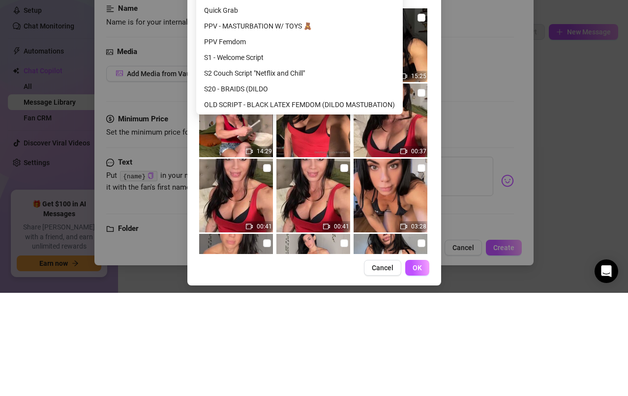
click at [314, 214] on div "OLD SCRIPT - BLACK LATEX FEMDOM (DILDO MASTUBATION)" at bounding box center [299, 208] width 203 height 16
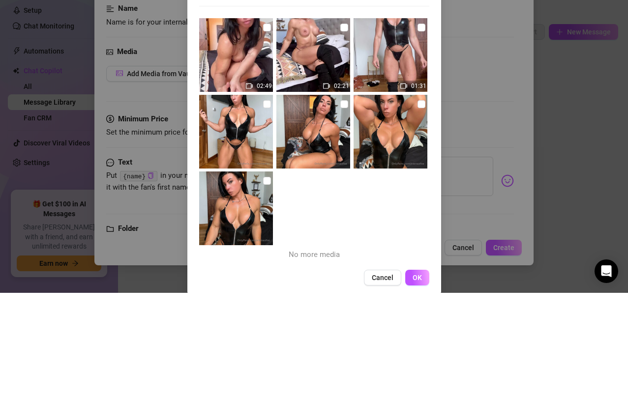
scroll to position [0, 0]
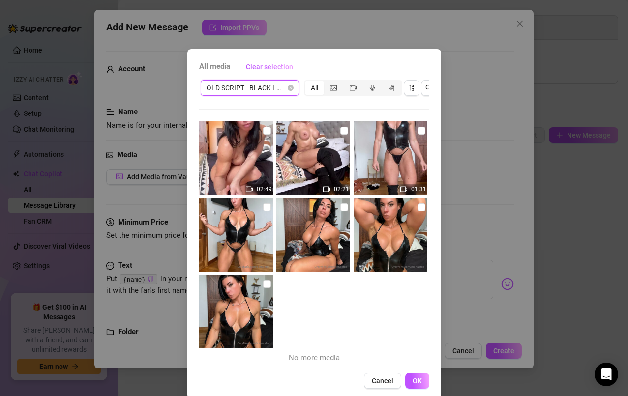
click at [417, 210] on input "checkbox" at bounding box center [421, 208] width 8 height 8
checkbox input "true"
click at [413, 385] on span "OK" at bounding box center [417, 381] width 9 height 8
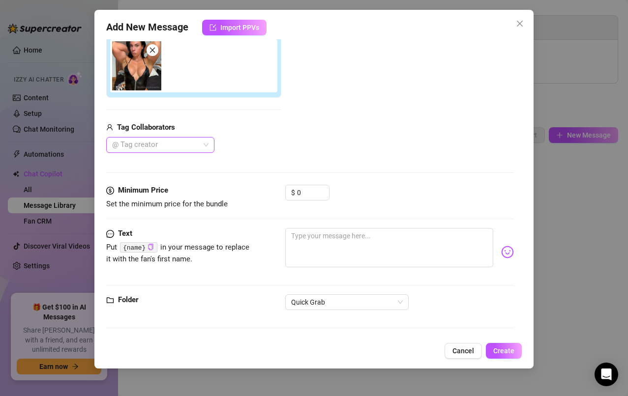
scroll to position [171, 0]
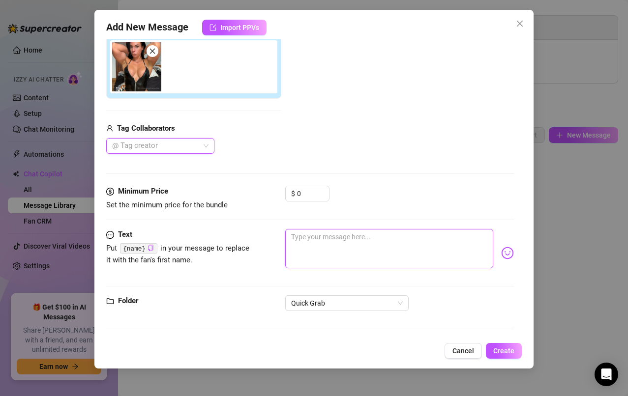
click at [325, 242] on textarea at bounding box center [389, 248] width 208 height 39
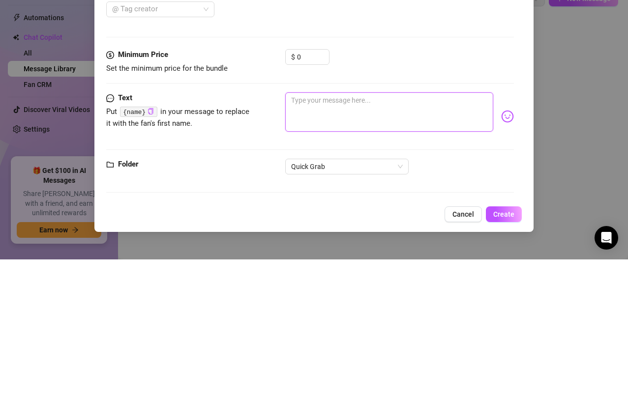
paste textarea "You are here to worship. You are here to obey. You are here to surrender. And y…"
type textarea "You are here to worship. You are here to obey. You are here to surrender. And y…"
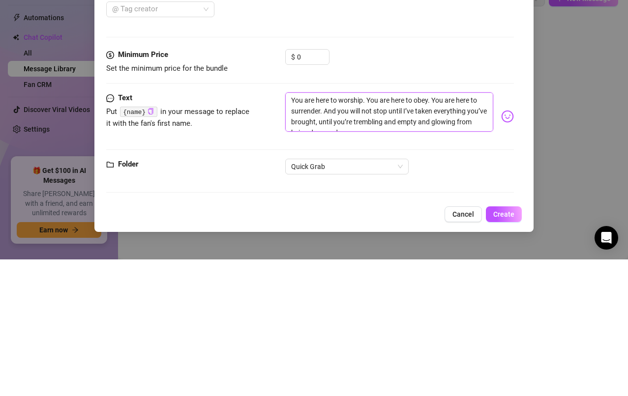
type textarea "You are here to worship. You are here to obey. You are here to surrender. And y…"
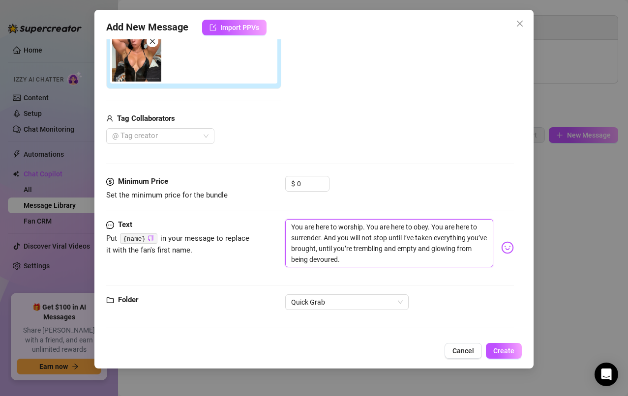
scroll to position [179, 0]
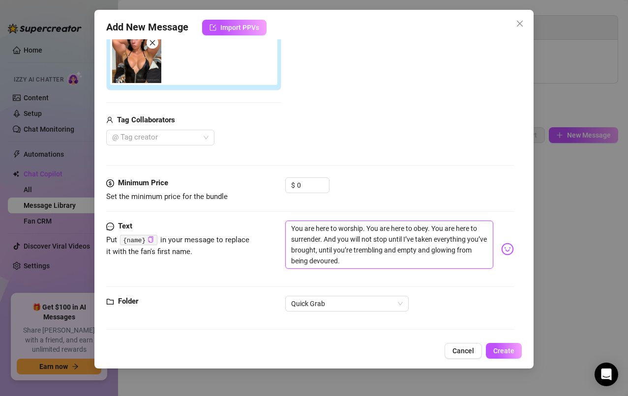
type textarea "You are here to worship. You are here to obey. You are here to surrender. And y…"
click at [501, 352] on span "Create" at bounding box center [503, 351] width 21 height 8
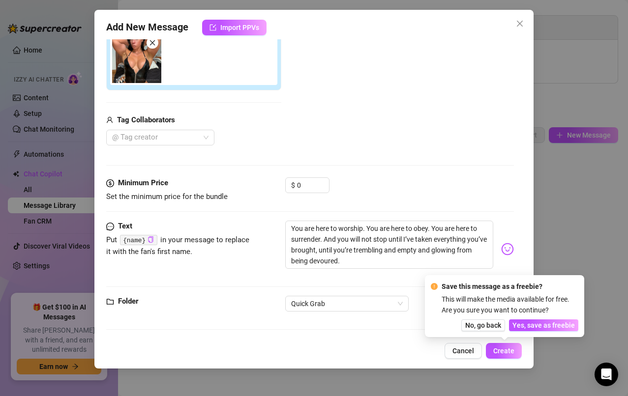
click at [540, 329] on span "Yes, save as freebie" at bounding box center [543, 326] width 62 height 8
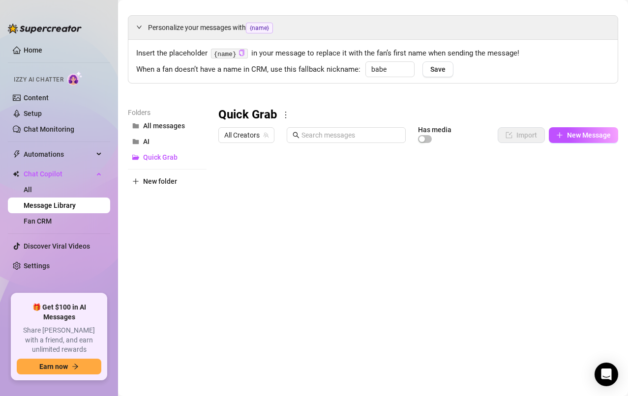
click at [585, 131] on span "New Message" at bounding box center [589, 135] width 44 height 8
type textarea "Type your message here..."
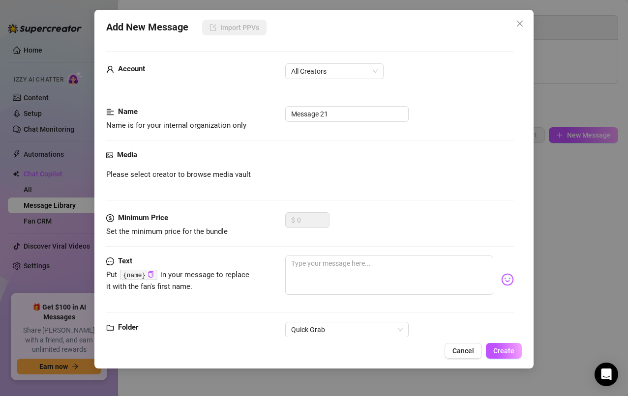
click at [368, 71] on span "All Creators" at bounding box center [334, 71] width 87 height 15
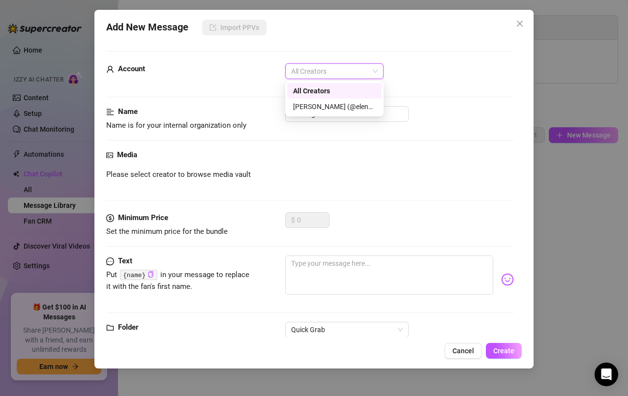
click at [357, 113] on div "[PERSON_NAME] (@elenaxfox)" at bounding box center [334, 107] width 94 height 16
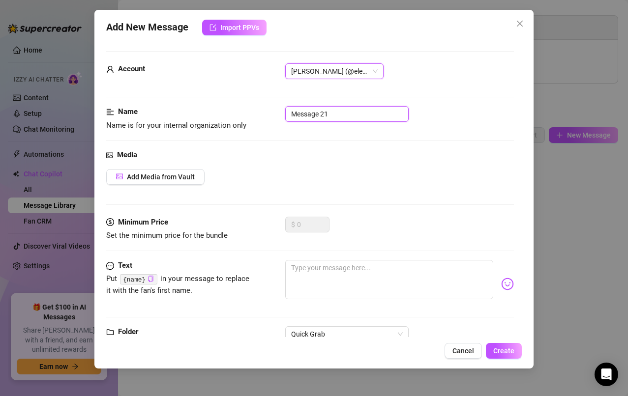
click at [374, 118] on input "Message 21" at bounding box center [346, 114] width 123 height 16
type input "M"
type input "Fd black2"
click at [180, 177] on span "Add Media from Vault" at bounding box center [161, 177] width 68 height 8
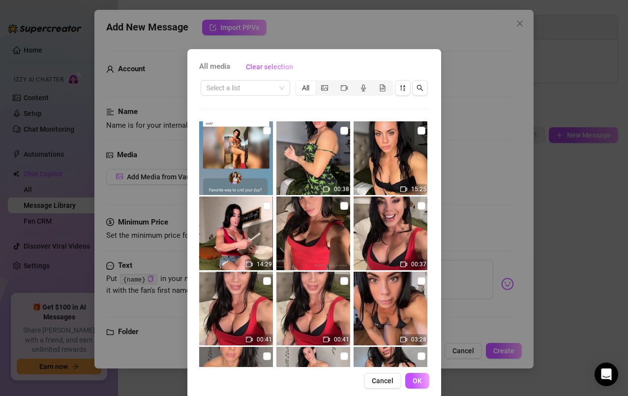
click at [279, 84] on span at bounding box center [246, 88] width 78 height 15
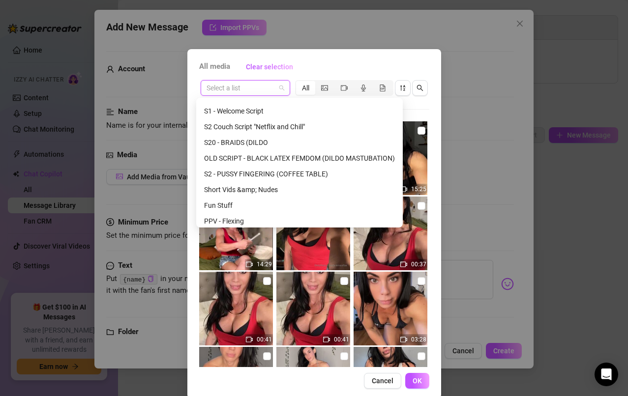
scroll to position [95, 0]
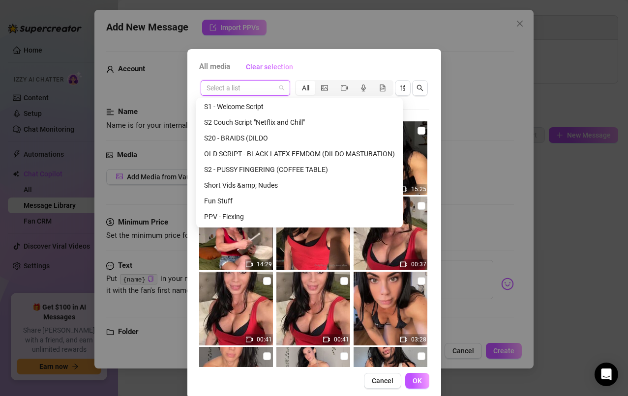
click at [290, 158] on div "OLD SCRIPT - BLACK LATEX FEMDOM (DILDO MASTUBATION)" at bounding box center [299, 153] width 191 height 11
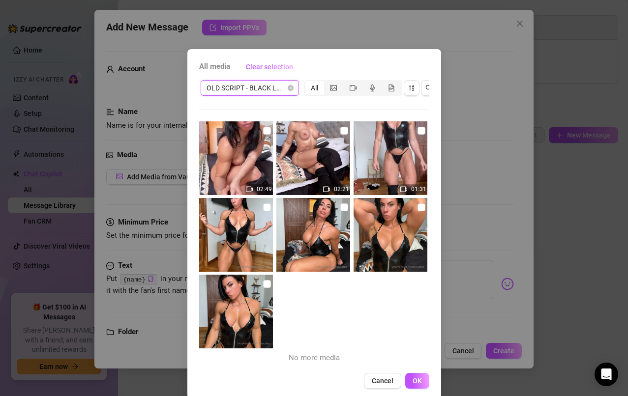
click at [337, 213] on img at bounding box center [313, 235] width 74 height 74
checkbox input "true"
click at [413, 385] on span "OK" at bounding box center [417, 381] width 9 height 8
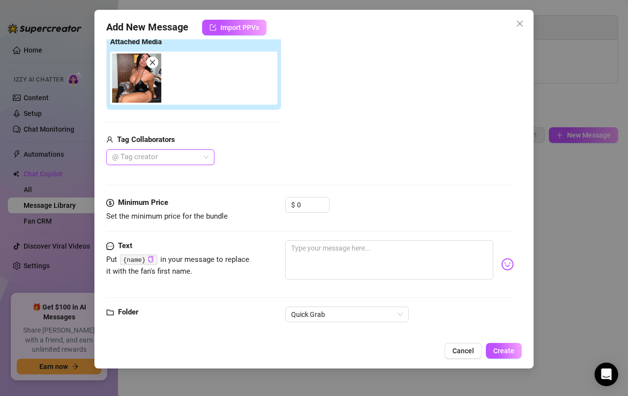
scroll to position [172, 0]
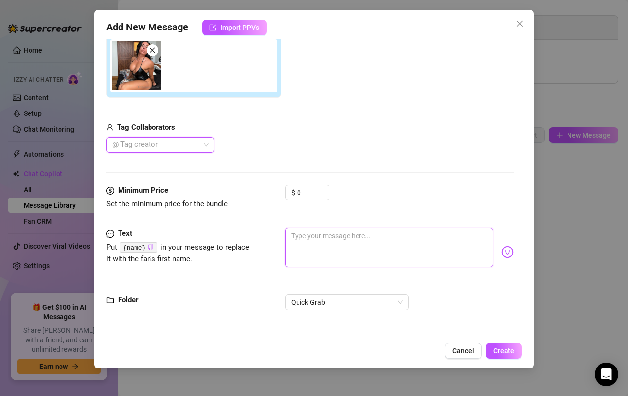
click at [363, 240] on textarea at bounding box center [389, 247] width 208 height 39
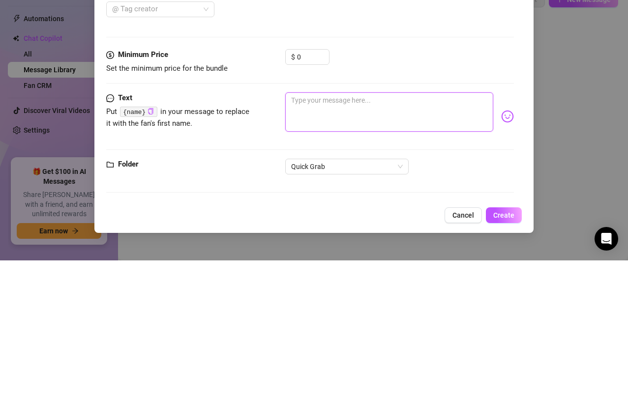
click at [310, 236] on textarea at bounding box center [389, 247] width 208 height 39
paste textarea "You will fill me only when I call for it. You will hold back until I open you, …"
type textarea "You will fill me only when I call for it. You will hold back until I open you, …"
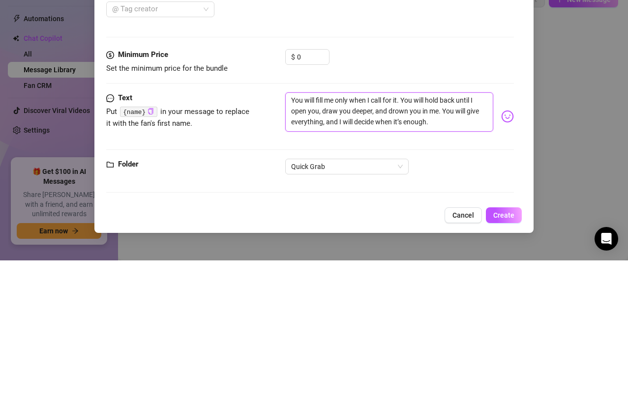
type textarea "You will fill me only when I call for it. You will hold back until I open you, …"
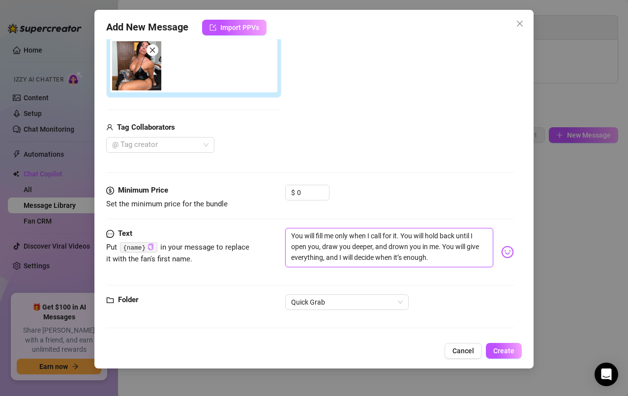
type textarea "You will fill me only when I call for it. You will hold back until I open you, …"
click at [501, 352] on span "Create" at bounding box center [503, 351] width 21 height 8
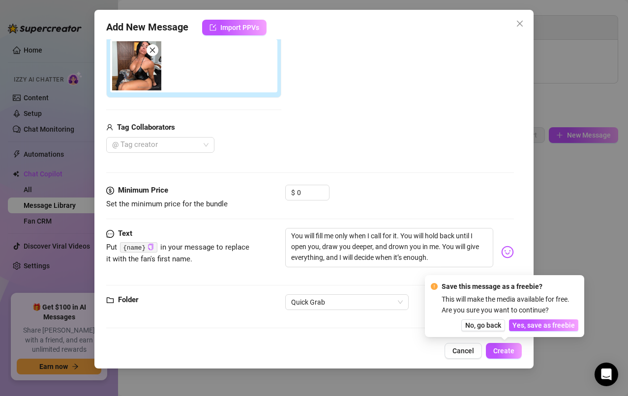
click at [555, 331] on button "Yes, save as freebie" at bounding box center [543, 326] width 69 height 12
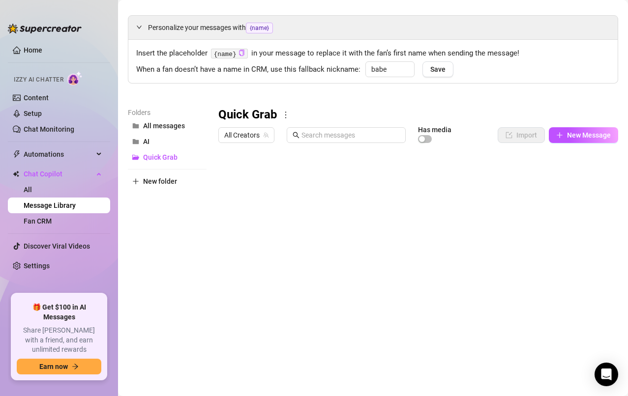
click at [576, 136] on span "New Message" at bounding box center [589, 135] width 44 height 8
type textarea "Type your message here..."
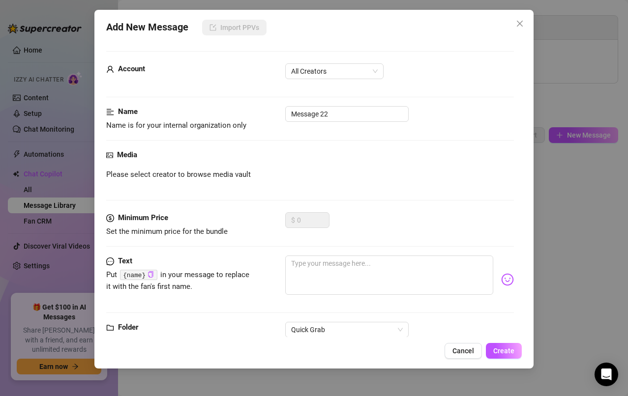
click at [380, 70] on div "All Creators" at bounding box center [334, 71] width 98 height 16
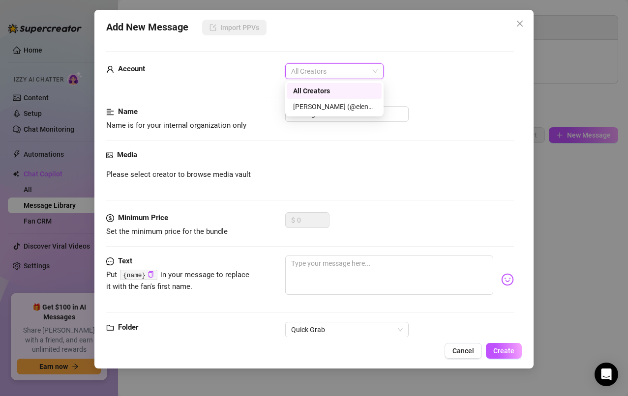
click at [346, 110] on div "[PERSON_NAME] (@elenaxfox)" at bounding box center [334, 106] width 83 height 11
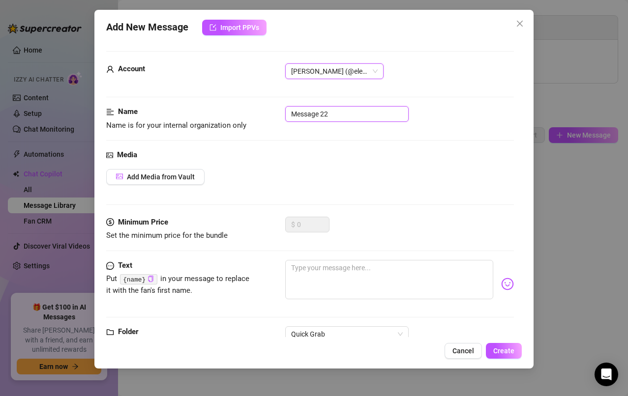
click at [344, 116] on input "Message 22" at bounding box center [346, 114] width 123 height 16
type input "M"
type input "Fd black"
click at [462, 351] on span "Cancel" at bounding box center [463, 351] width 22 height 8
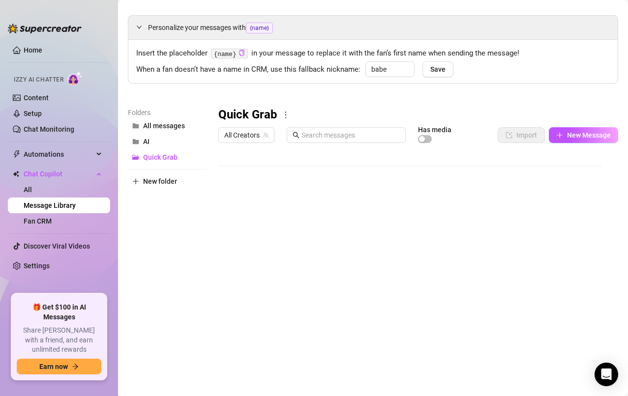
scroll to position [28, 0]
click at [584, 138] on span "New Message" at bounding box center [589, 135] width 44 height 8
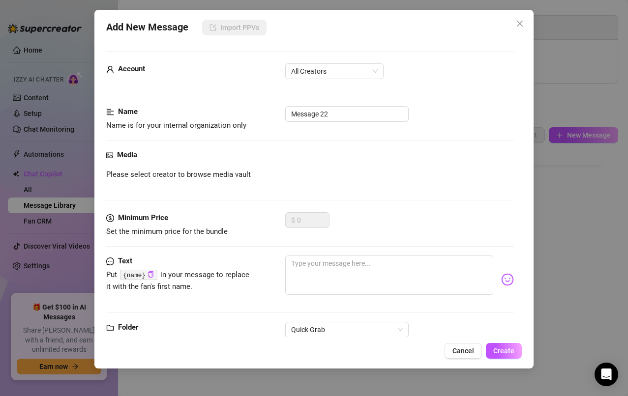
click at [361, 72] on span "All Creators" at bounding box center [334, 71] width 87 height 15
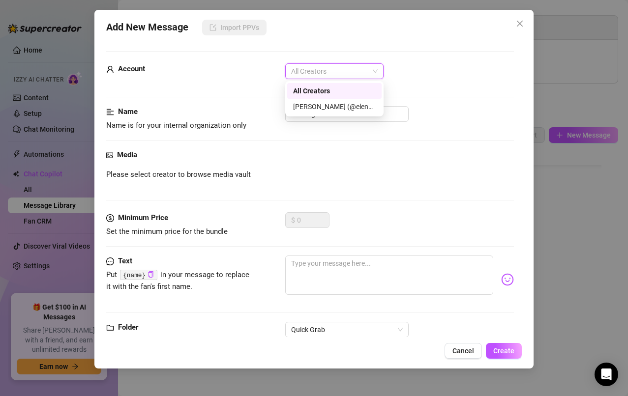
click at [357, 109] on div "[PERSON_NAME] (@elenaxfox)" at bounding box center [334, 106] width 83 height 11
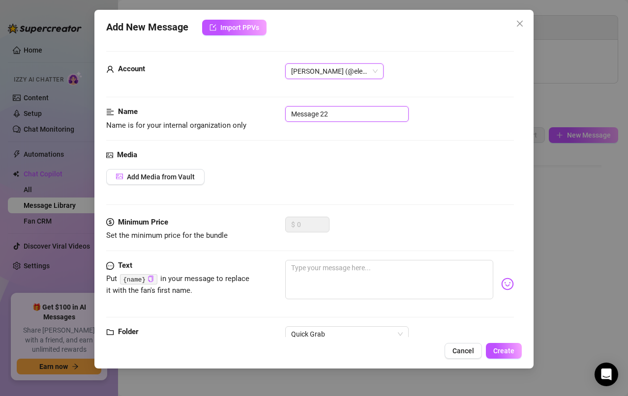
click at [366, 113] on input "Message 22" at bounding box center [346, 114] width 123 height 16
type input "M"
type input "Fd black3"
click at [182, 178] on span "Add Media from Vault" at bounding box center [161, 177] width 68 height 8
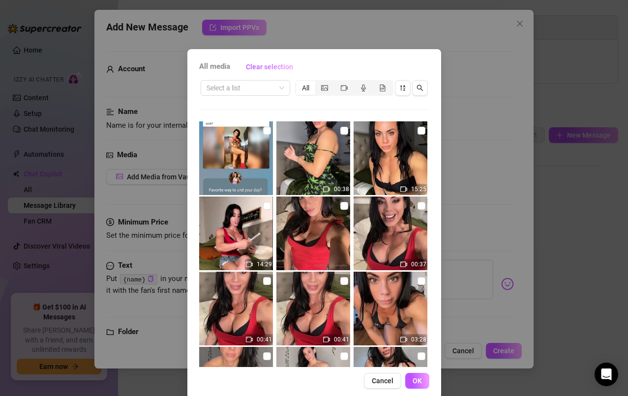
click at [269, 88] on input "search" at bounding box center [241, 88] width 69 height 15
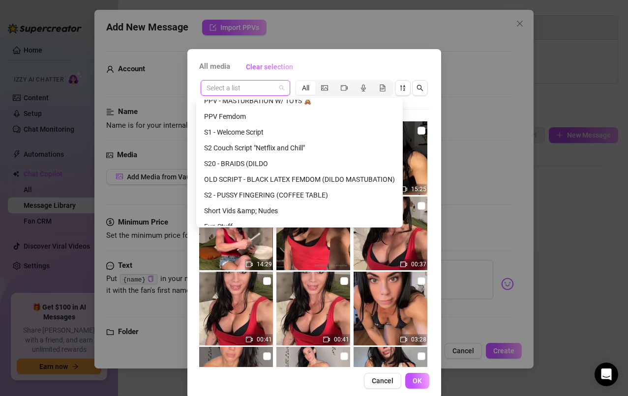
scroll to position [68, 0]
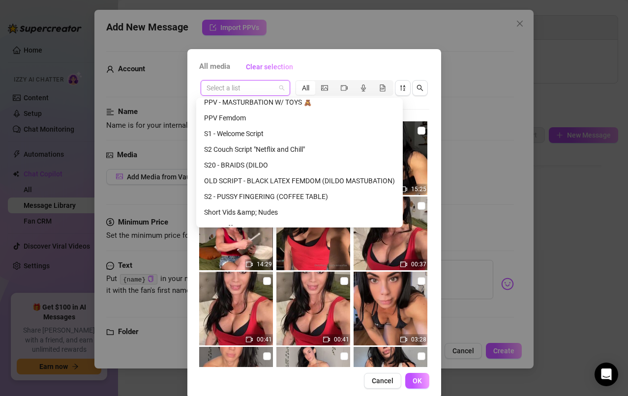
click at [306, 179] on div "OLD SCRIPT - BLACK LATEX FEMDOM (DILDO MASTUBATION)" at bounding box center [299, 181] width 191 height 11
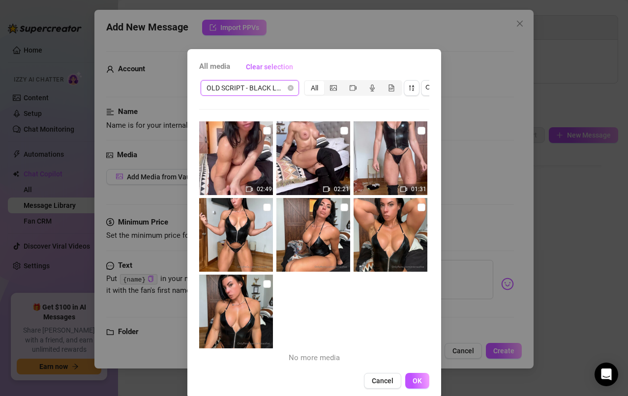
click at [408, 136] on img at bounding box center [391, 158] width 74 height 74
checkbox input "true"
click at [413, 385] on span "OK" at bounding box center [417, 381] width 9 height 8
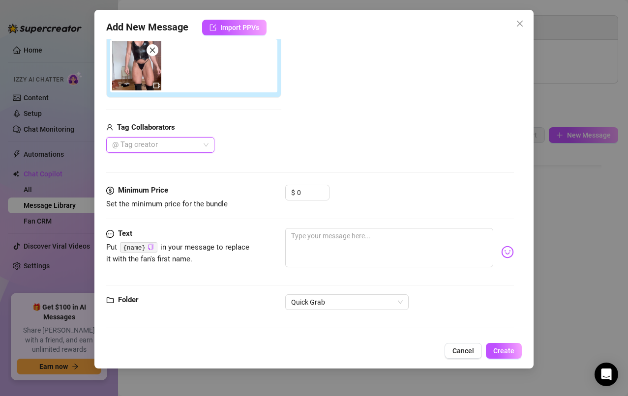
scroll to position [166, 0]
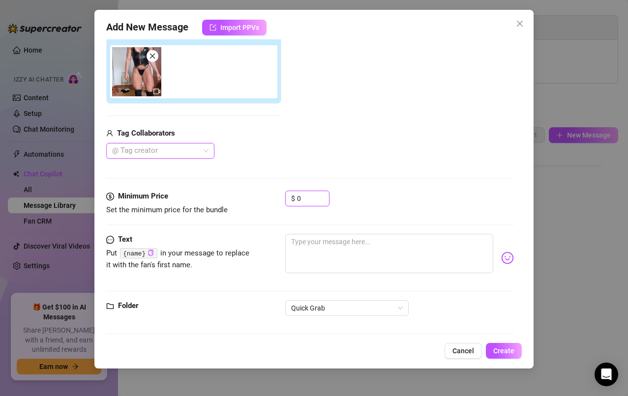
click at [314, 203] on input "0" at bounding box center [313, 198] width 32 height 15
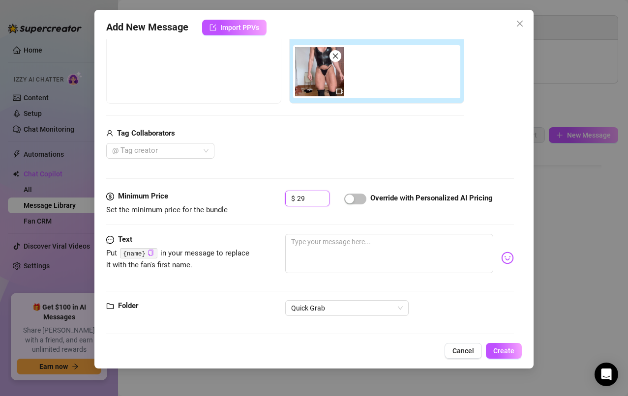
type input "29"
click at [354, 245] on textarea at bounding box center [389, 253] width 208 height 39
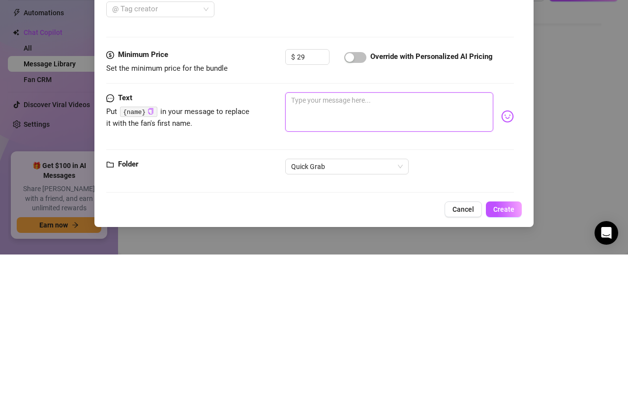
paste textarea "Crawl to me. Slowly. Eyes down. Feel the air change as you get closer — my heat…"
type textarea "Crawl to me. Slowly. Eyes down. Feel the air change as you get closer — my heat…"
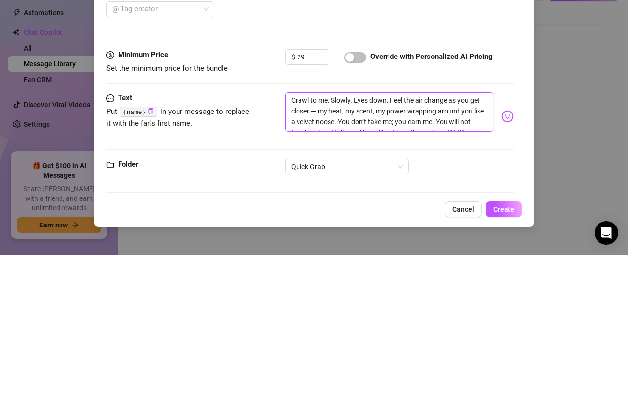
type textarea "Crawl to me. Slowly. Eyes down. Feel the air change as you get closer — my heat…"
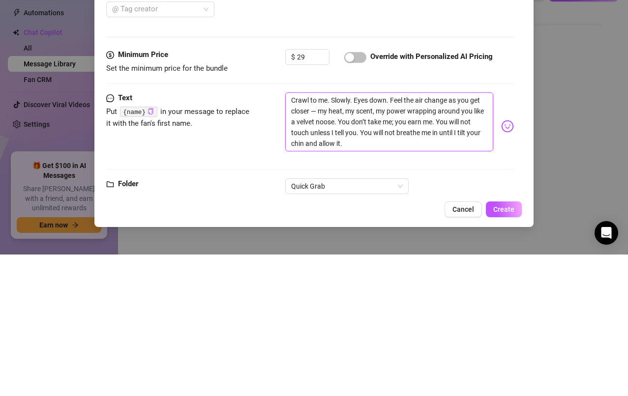
scroll to position [0, 0]
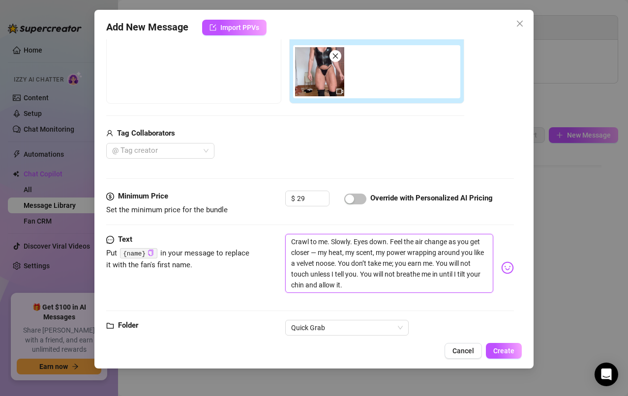
type textarea "Crawl to me. Slowly. Eyes down. Feel the air change as you get closer — my heat…"
click at [306, 204] on input "29" at bounding box center [313, 198] width 32 height 15
type input "21"
click at [503, 355] on button "Create" at bounding box center [504, 351] width 36 height 16
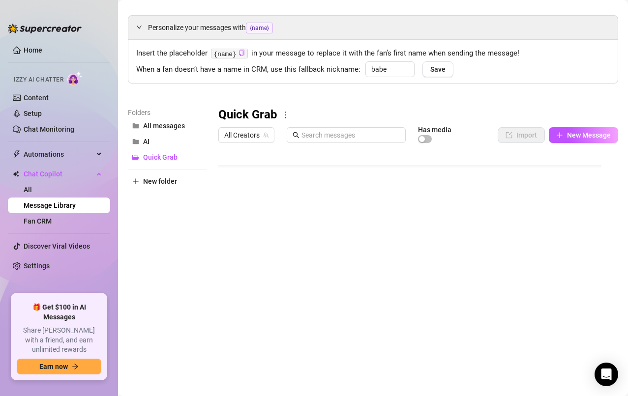
click at [570, 138] on span "New Message" at bounding box center [589, 135] width 44 height 8
type textarea "Type your message here..."
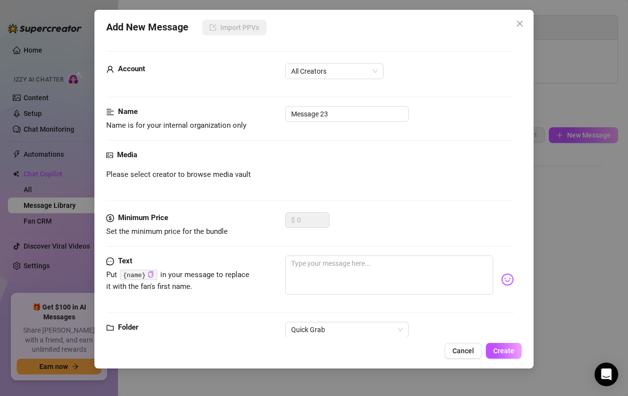
click at [367, 71] on span "All Creators" at bounding box center [334, 71] width 87 height 15
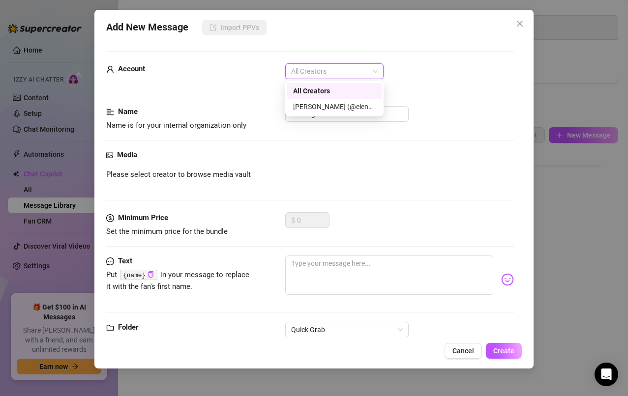
click at [357, 112] on div "[PERSON_NAME] (@elenaxfox)" at bounding box center [334, 106] width 83 height 11
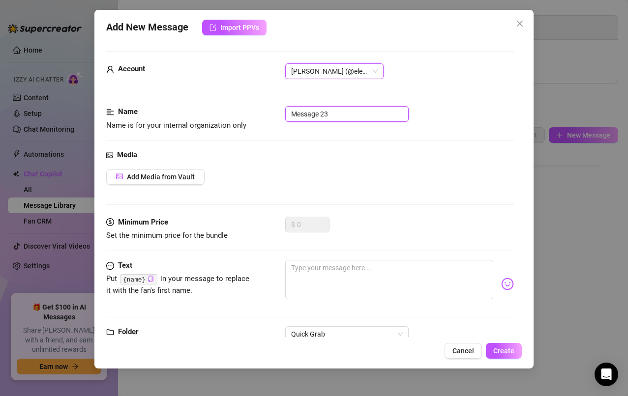
click at [366, 114] on input "Message 23" at bounding box center [346, 114] width 123 height 16
type input "M"
type input "Fd black4"
click at [342, 272] on textarea at bounding box center [389, 279] width 208 height 39
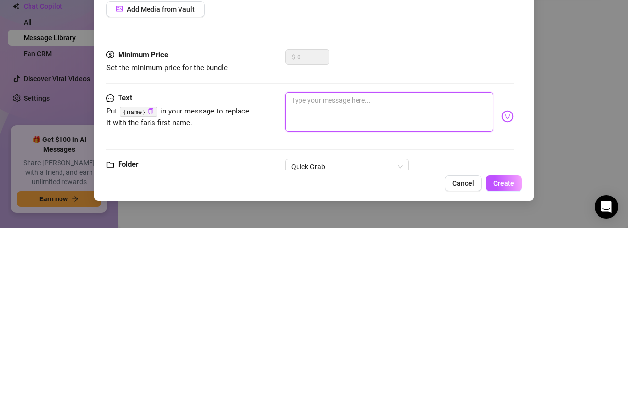
paste textarea "I want you trembling at the edge of me, undone by anticipation, worshipping wit…"
type textarea "I want you trembling at the edge of me, undone by anticipation, worshipping wit…"
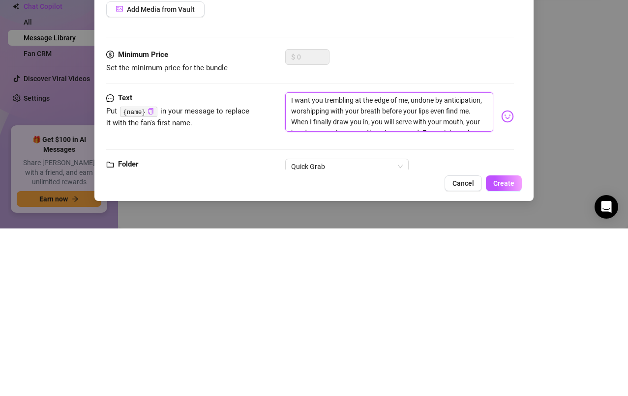
type textarea "I want you trembling at the edge of me, undone by anticipation, worshipping wit…"
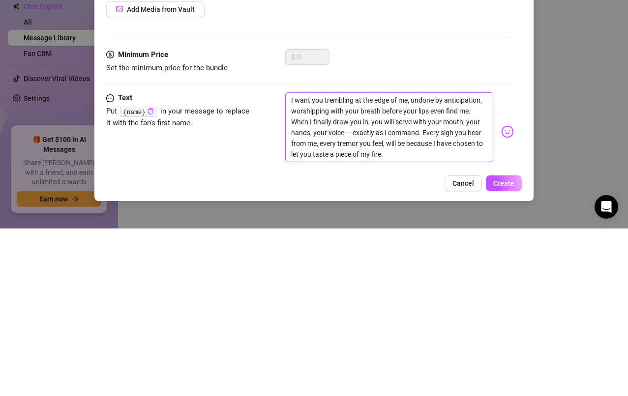
type textarea "I want you trembling at the edge of me, undone by anticipation, worshipping wit…"
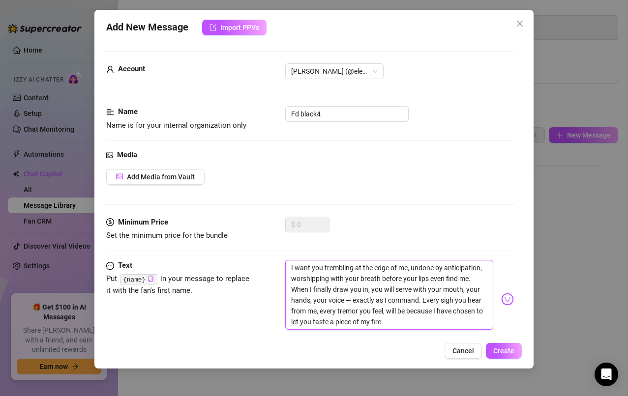
click at [464, 322] on textarea "I want you trembling at the edge of me, undone by anticipation, worshipping wit…" at bounding box center [389, 295] width 208 height 70
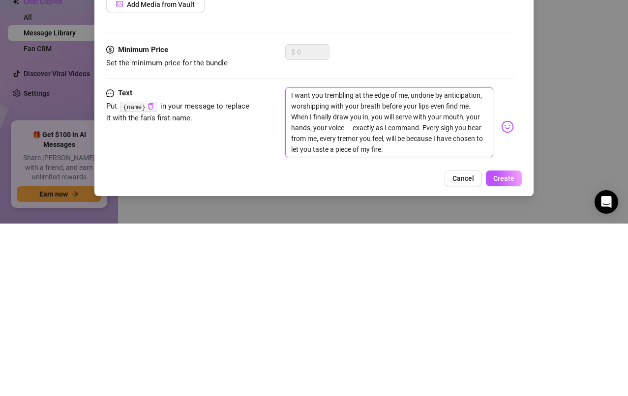
type textarea "I want you trembling at the edge of me, undone by anticipation, worshipping wit…"
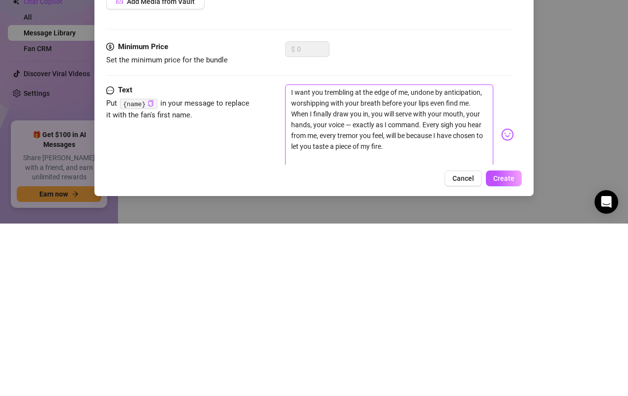
click at [296, 335] on textarea "I want you trembling at the edge of me, undone by anticipation, worshipping wit…" at bounding box center [389, 302] width 208 height 91
click at [297, 337] on div "Add New Message Import PPVs Account [PERSON_NAME] (@elenaxfox) Name Name is for…" at bounding box center [314, 189] width 440 height 359
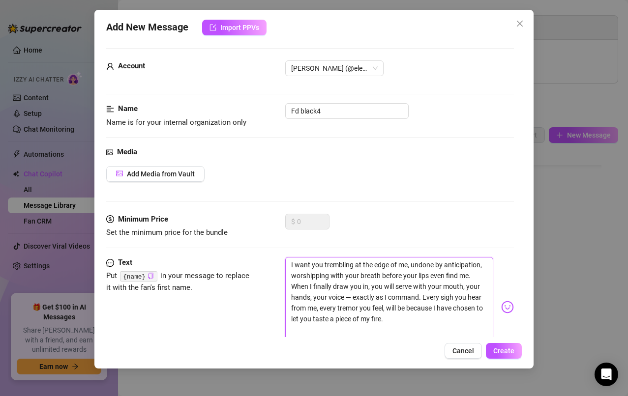
click at [297, 336] on textarea "I want you trembling at the edge of me, undone by anticipation, worshipping wit…" at bounding box center [389, 302] width 208 height 91
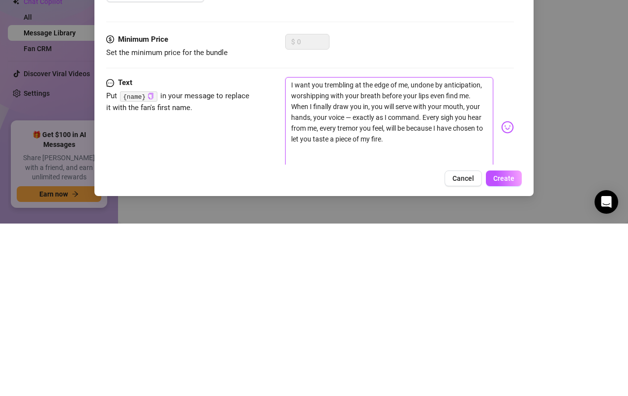
paste textarea "My body is not a prize. It’s an altar. Each inch of me is a place you’ll kneel,…"
type textarea "I want you trembling at the edge of me, undone by anticipation, worshipping wit…"
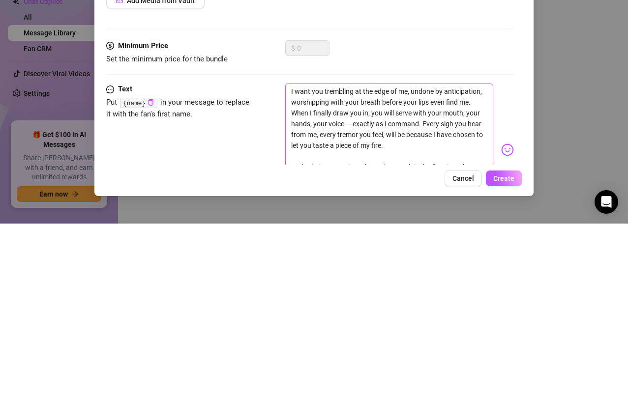
scroll to position [0, 0]
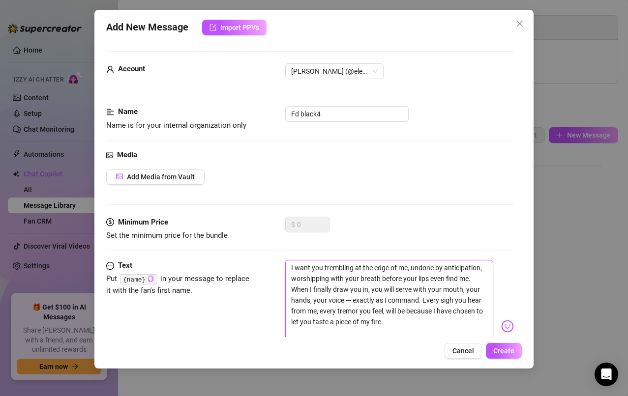
type textarea "I want you trembling at the edge of me, undone by anticipation, worshipping wit…"
click at [179, 180] on span "Add Media from Vault" at bounding box center [161, 177] width 68 height 8
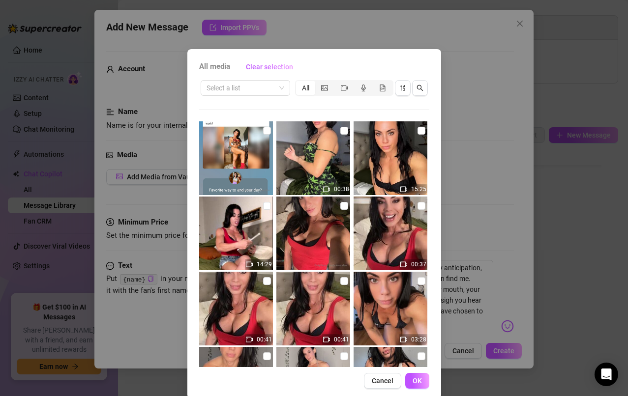
click at [267, 88] on input "search" at bounding box center [241, 88] width 69 height 15
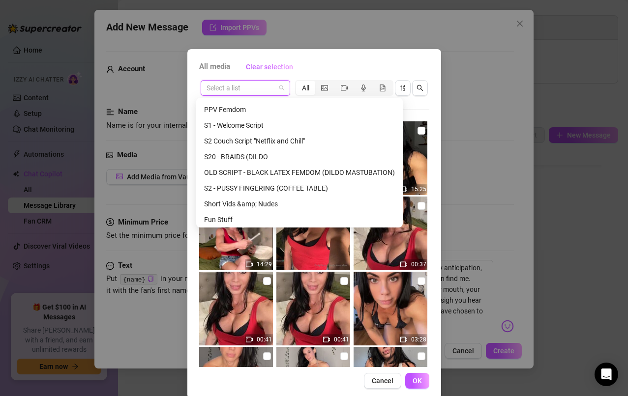
scroll to position [75, 0]
click at [292, 175] on div "OLD SCRIPT - BLACK LATEX FEMDOM (DILDO MASTUBATION)" at bounding box center [299, 174] width 191 height 11
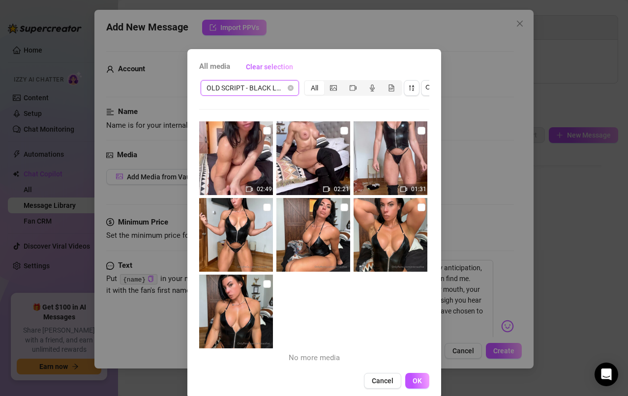
click at [340, 131] on input "checkbox" at bounding box center [344, 131] width 8 height 8
checkbox input "true"
click at [413, 385] on span "OK" at bounding box center [417, 381] width 9 height 8
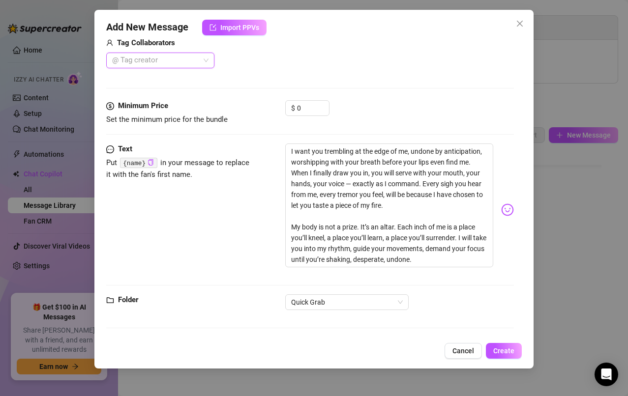
scroll to position [256, 0]
click at [319, 110] on input "0" at bounding box center [313, 108] width 32 height 15
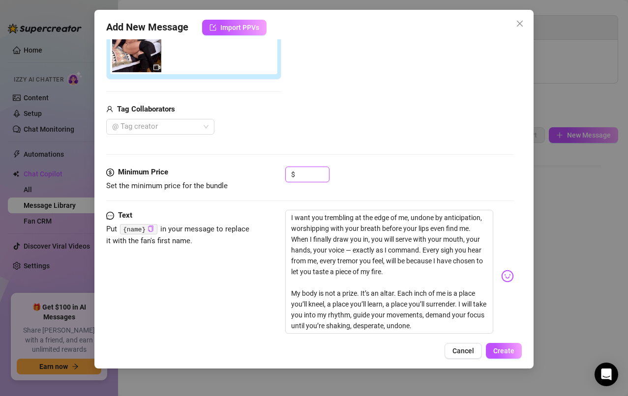
scroll to position [189, 0]
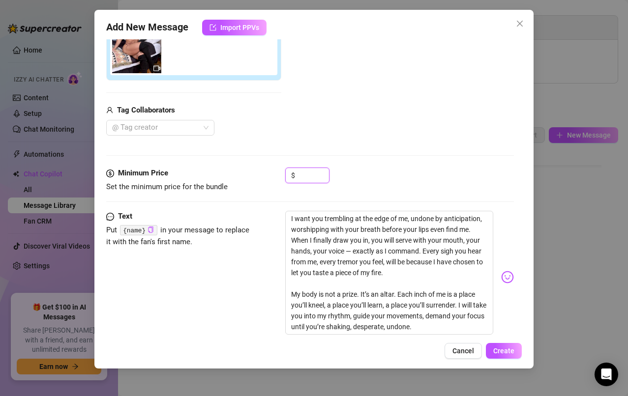
click at [306, 178] on input at bounding box center [313, 175] width 32 height 15
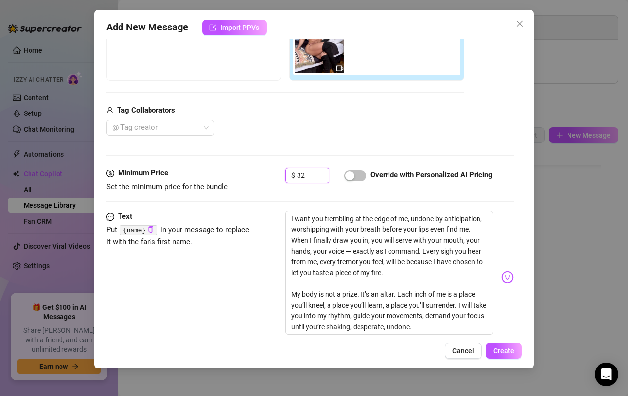
type input "32"
click at [502, 352] on span "Create" at bounding box center [503, 351] width 21 height 8
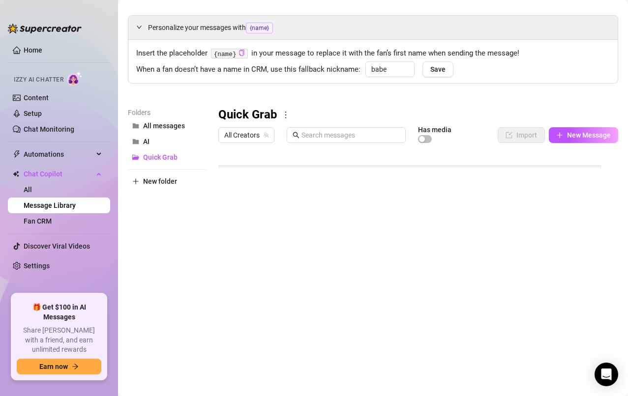
scroll to position [67, 0]
click at [572, 137] on span "New Message" at bounding box center [589, 135] width 44 height 8
type textarea "Type your message here..."
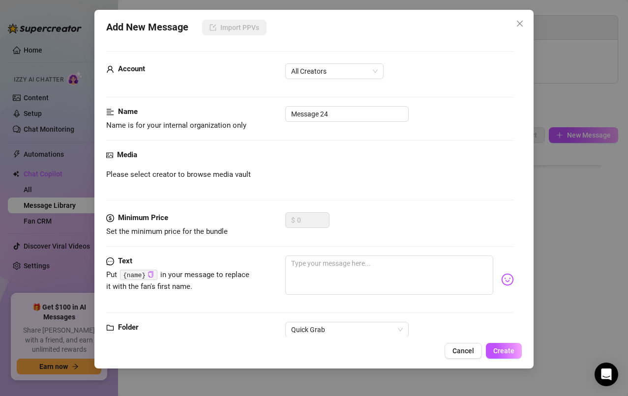
click at [367, 71] on span "All Creators" at bounding box center [334, 71] width 87 height 15
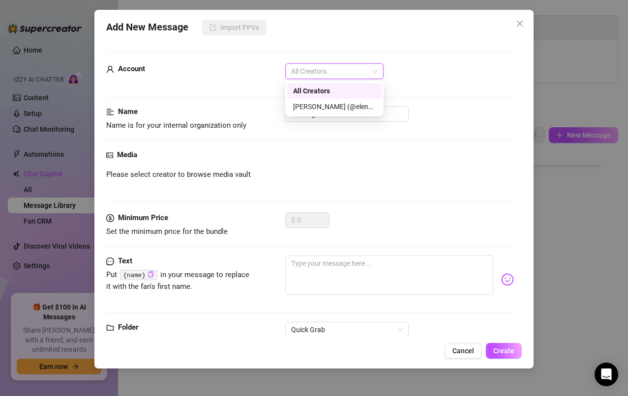
click at [350, 107] on div "[PERSON_NAME] (@elenaxfox)" at bounding box center [334, 106] width 83 height 11
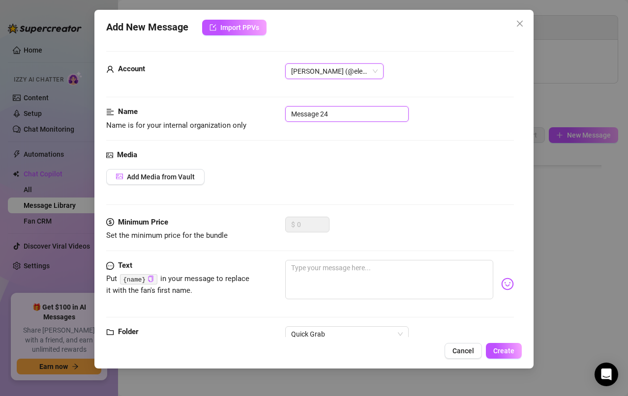
click at [366, 115] on input "Message 24" at bounding box center [346, 114] width 123 height 16
type input "M"
type input "Fd black5"
click at [166, 182] on button "Add Media from Vault" at bounding box center [155, 177] width 98 height 16
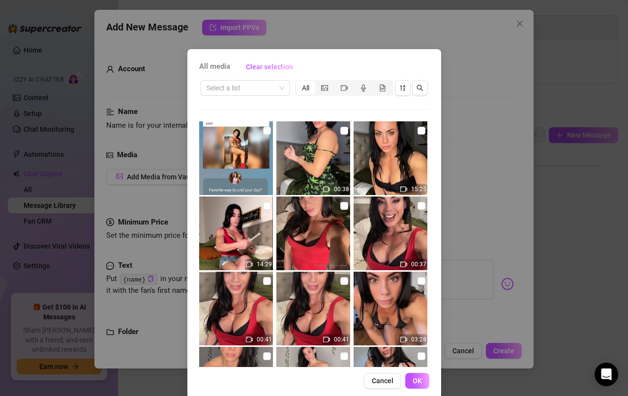
click at [270, 88] on input "search" at bounding box center [241, 88] width 69 height 15
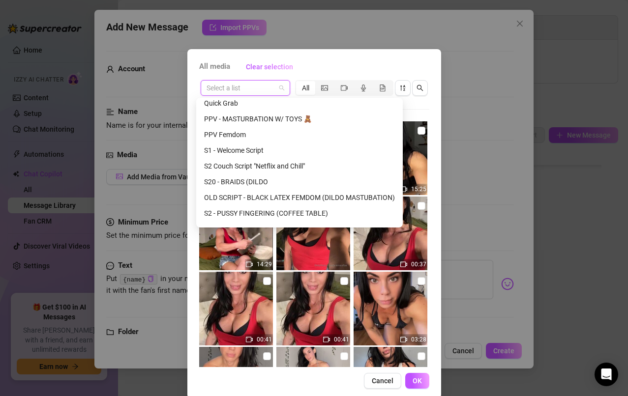
scroll to position [58, 0]
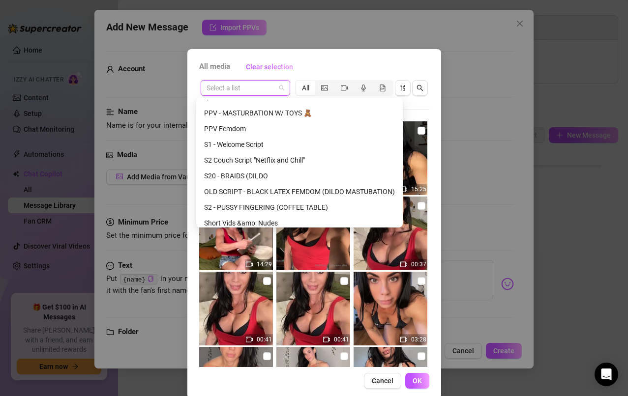
click at [269, 193] on div "OLD SCRIPT - BLACK LATEX FEMDOM (DILDO MASTUBATION)" at bounding box center [299, 191] width 191 height 11
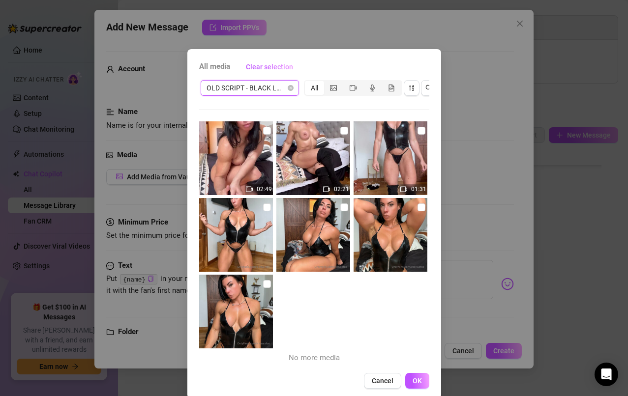
click at [261, 138] on img at bounding box center [236, 158] width 74 height 74
checkbox input "true"
click at [413, 385] on span "OK" at bounding box center [417, 381] width 9 height 8
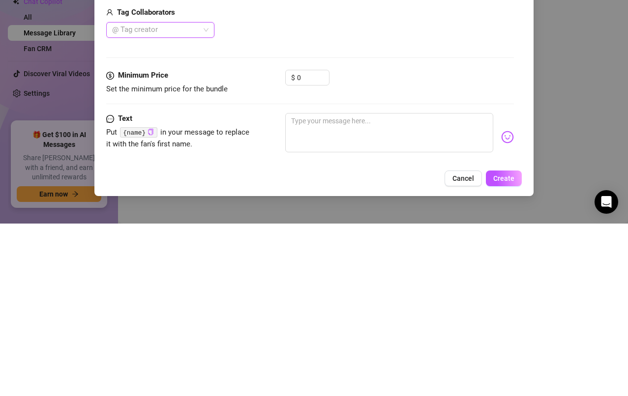
scroll to position [123, 0]
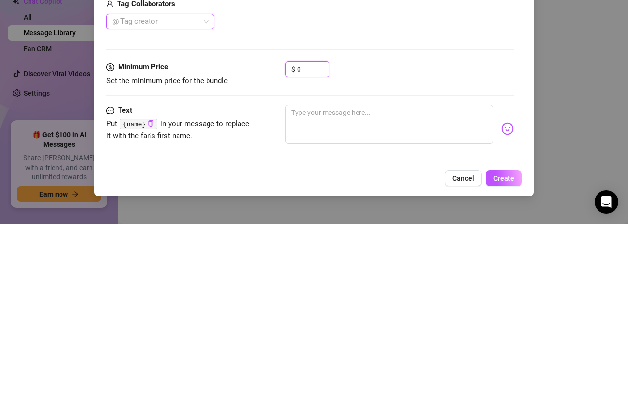
click at [311, 239] on input "0" at bounding box center [313, 242] width 32 height 15
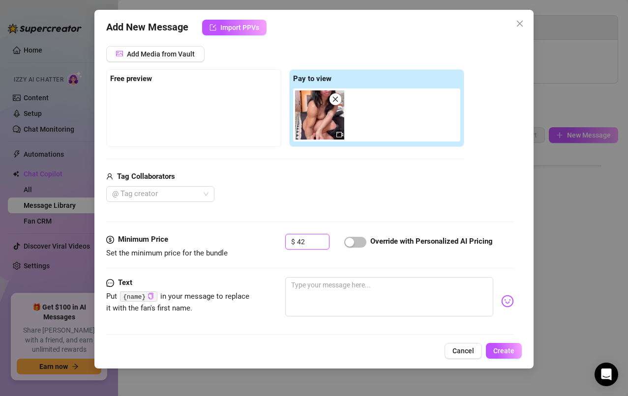
type input "42"
click at [337, 289] on textarea at bounding box center [389, 296] width 208 height 39
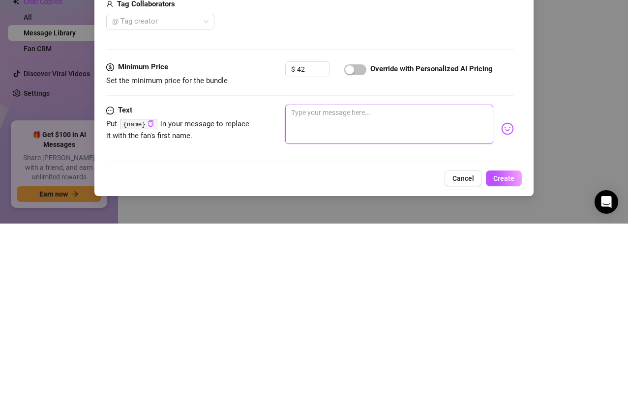
paste textarea "I want you craving me with every nerve, burning under my voice alone. I want yo…"
type textarea "I want you craving me with every nerve, burning under my voice alone. I want yo…"
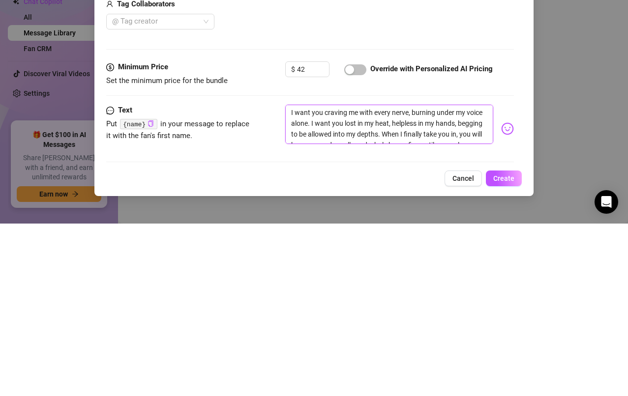
type textarea "I want you craving me with every nerve, burning under my voice alone. I want yo…"
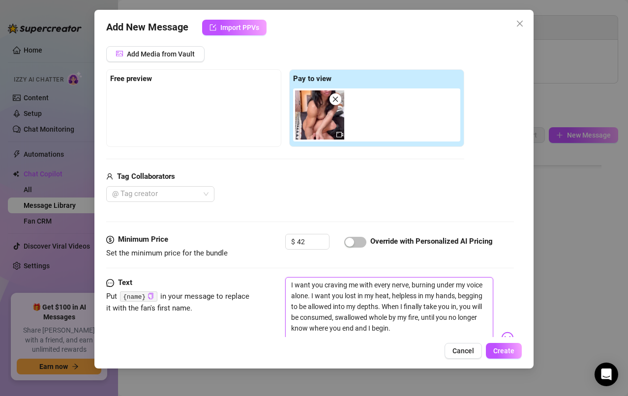
type textarea "I want you craving me with every nerve, burning under my voice alone. I want yo…"
click at [312, 243] on input "42" at bounding box center [313, 242] width 32 height 15
type input "45"
click at [507, 353] on span "Create" at bounding box center [503, 351] width 21 height 8
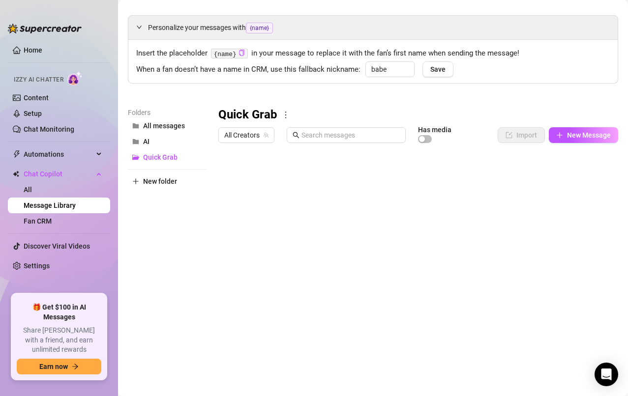
click at [171, 284] on div "Folders All messages AI Quick Grab New folder" at bounding box center [167, 237] width 79 height 260
click at [30, 49] on link "Home" at bounding box center [33, 50] width 19 height 8
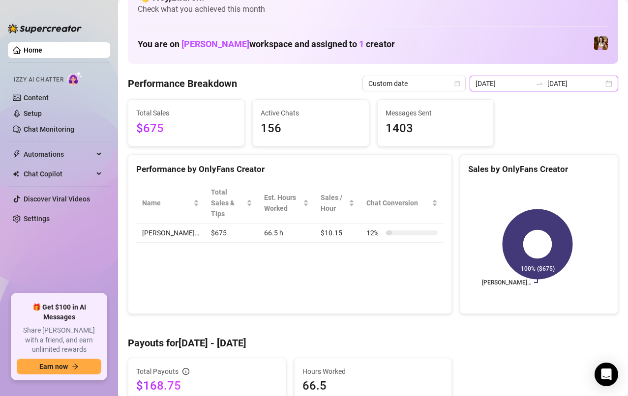
click at [594, 85] on input "[DATE]" at bounding box center [575, 83] width 56 height 11
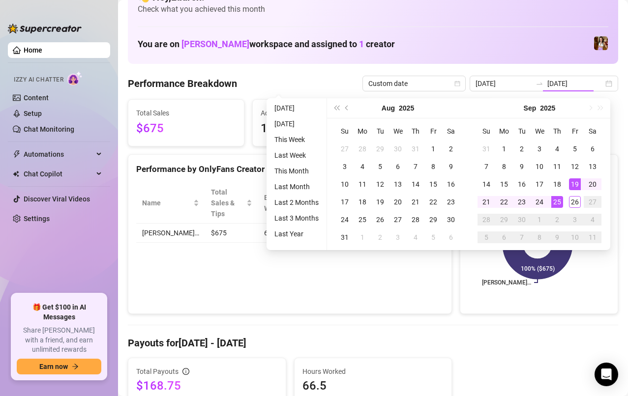
click at [577, 201] on div "26" at bounding box center [575, 202] width 12 height 12
click at [571, 199] on div "26" at bounding box center [575, 202] width 12 height 12
click at [574, 199] on rect at bounding box center [537, 244] width 139 height 123
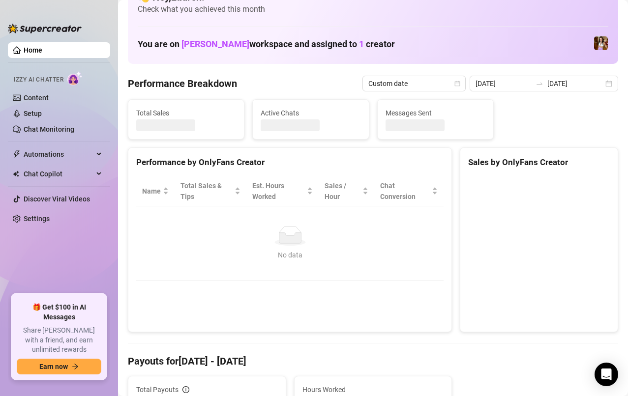
type input "[DATE]"
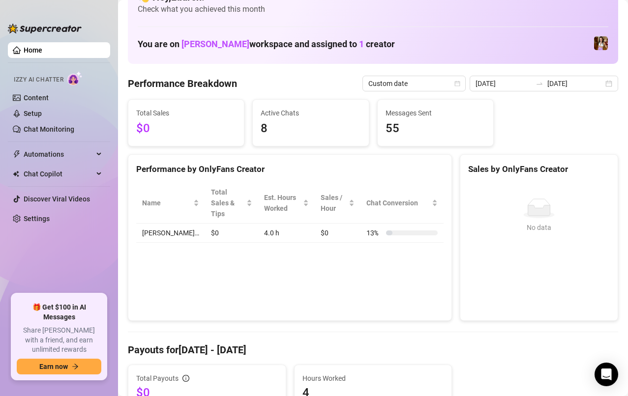
click at [406, 356] on h4 "Payouts for [DATE] - [DATE]" at bounding box center [373, 350] width 490 height 14
